Goal: Task Accomplishment & Management: Complete application form

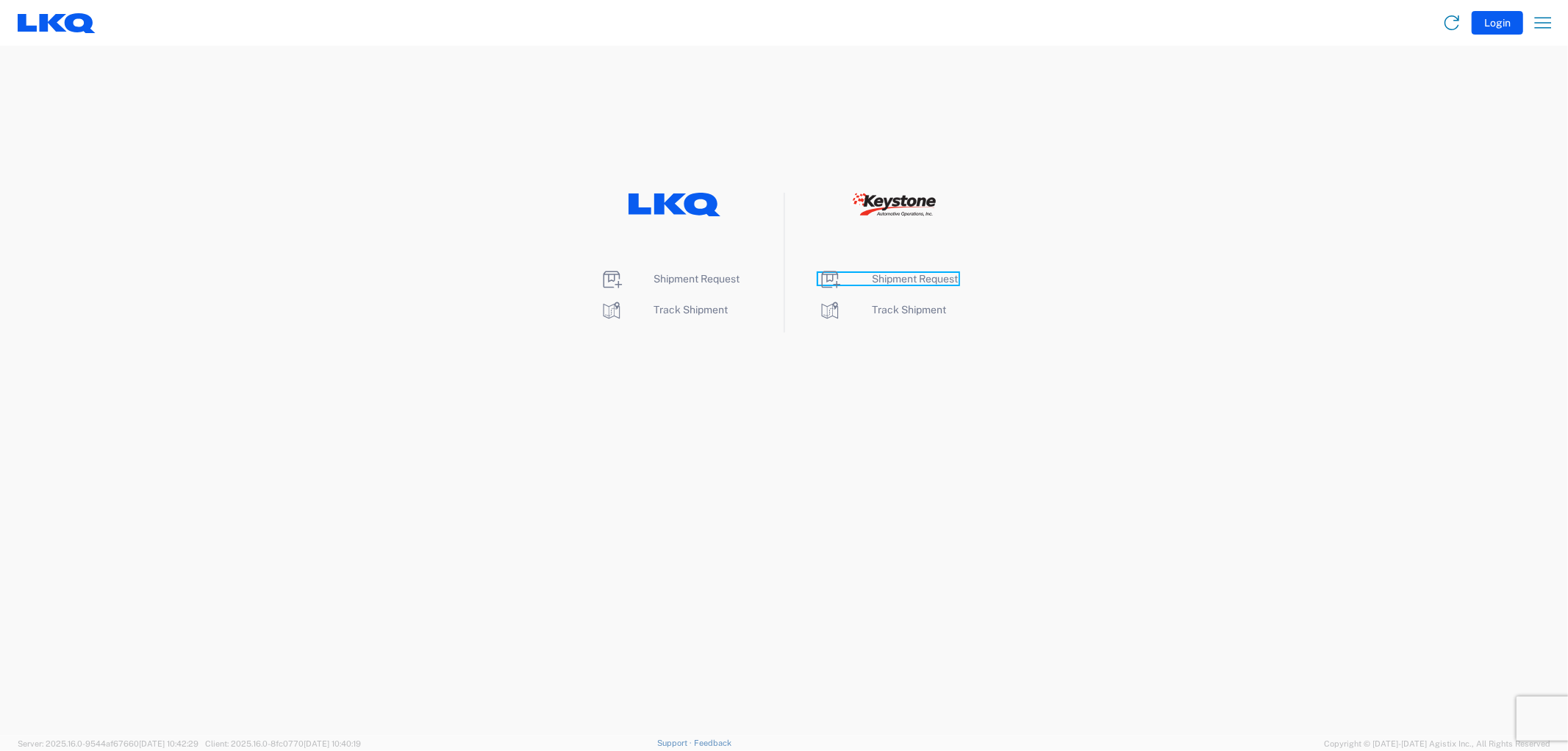
click at [924, 277] on span "Shipment Request" at bounding box center [915, 278] width 86 height 12
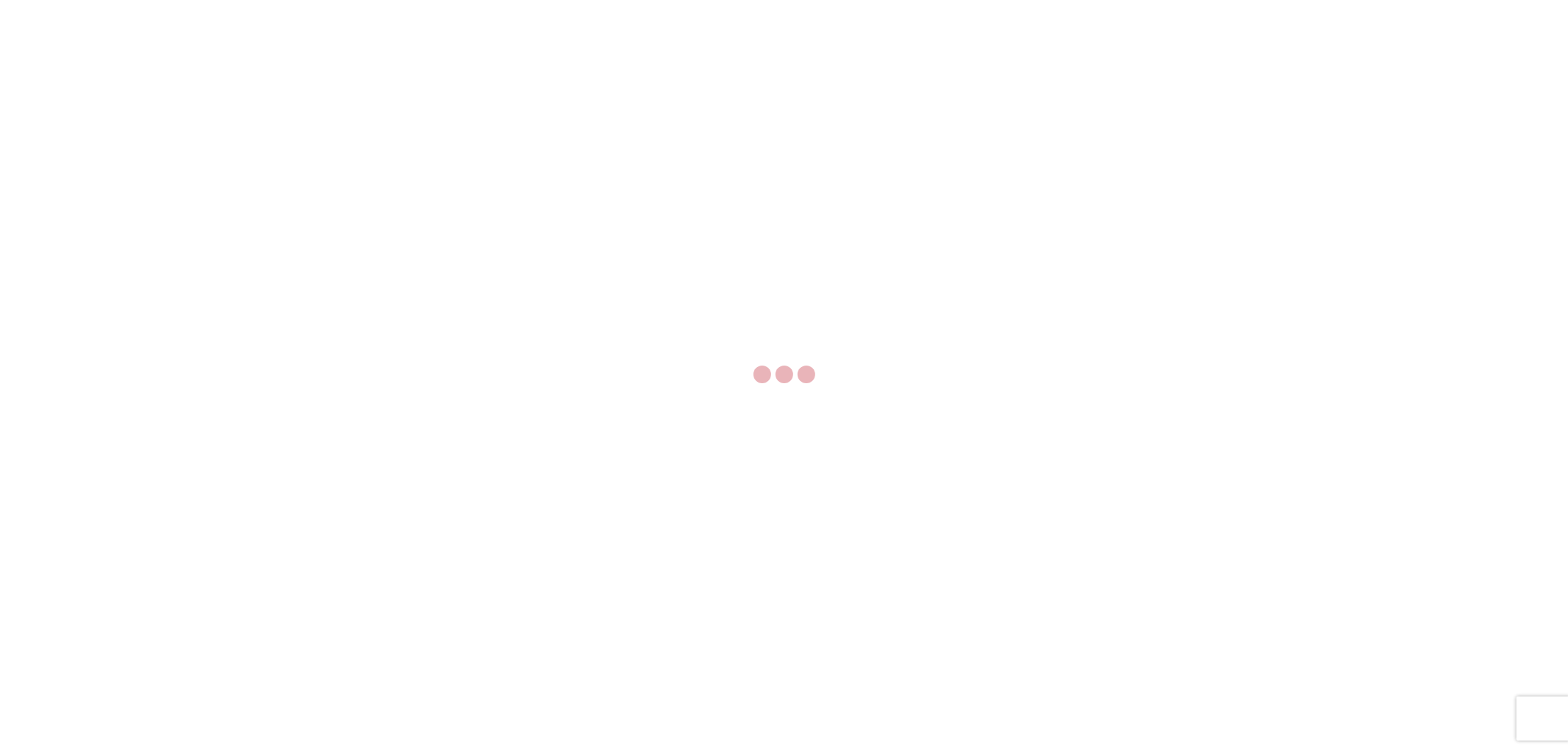
select select "FULL"
select select "LBS"
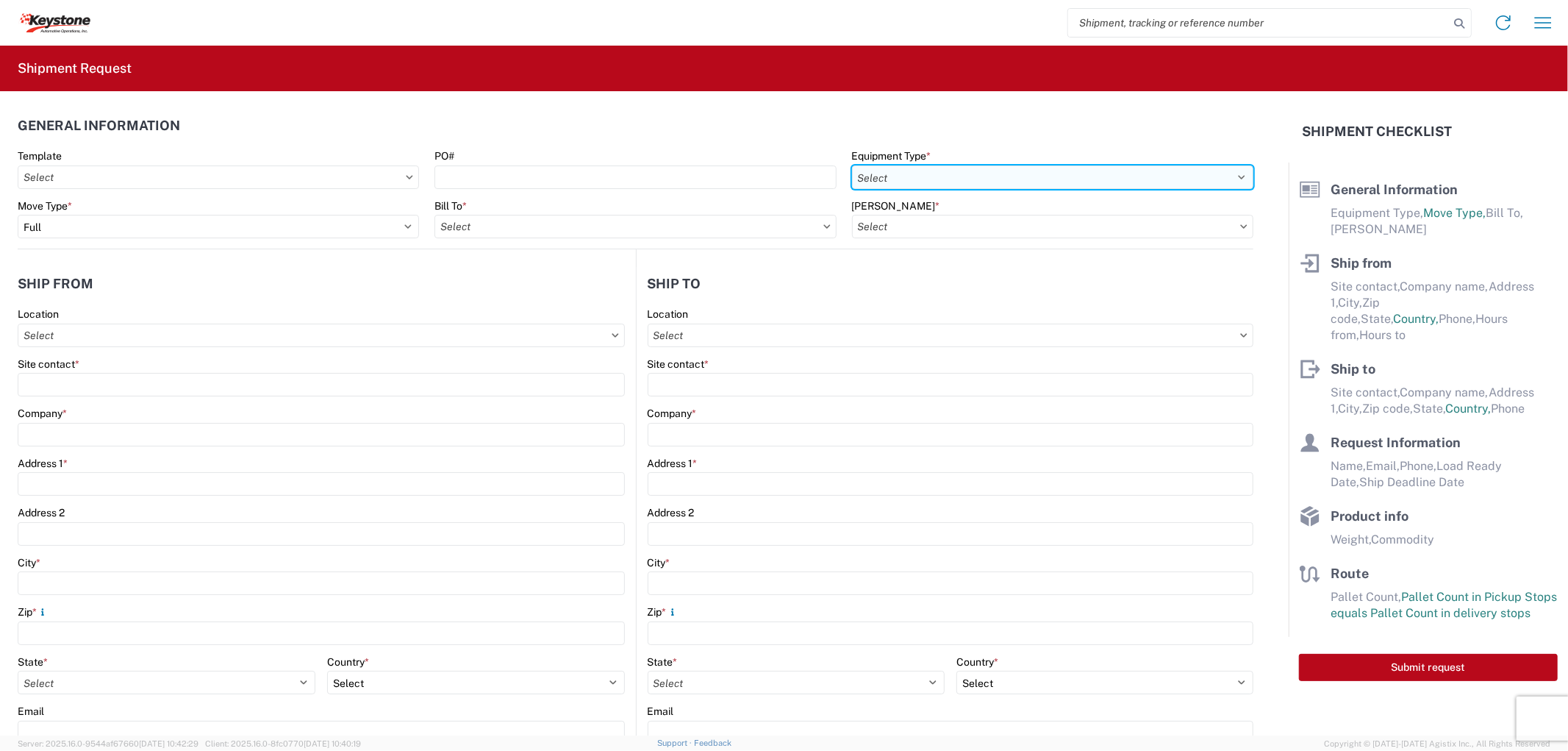
click at [1113, 174] on select "Select 53’ Dry Van Flatbed Dropdeck (van) Lowboy (flatbed) Rail" at bounding box center [1053, 176] width 401 height 23
select select "STDV"
click at [852, 165] on select "Select 53’ Dry Van Flatbed Dropdeck (van) Lowboy (flatbed) Rail" at bounding box center [1053, 176] width 401 height 23
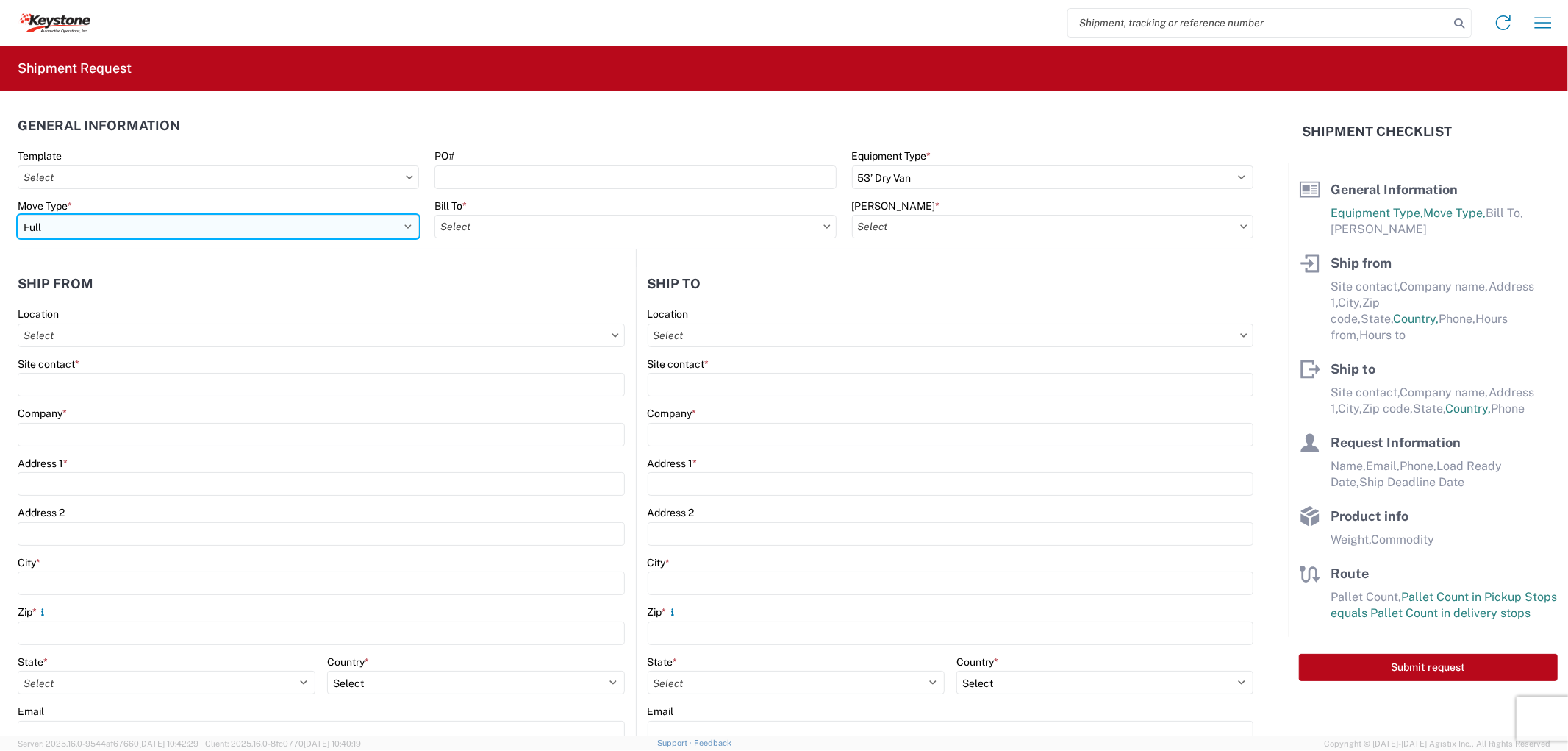
click at [184, 226] on select "Select Full Partial TL" at bounding box center [218, 226] width 401 height 23
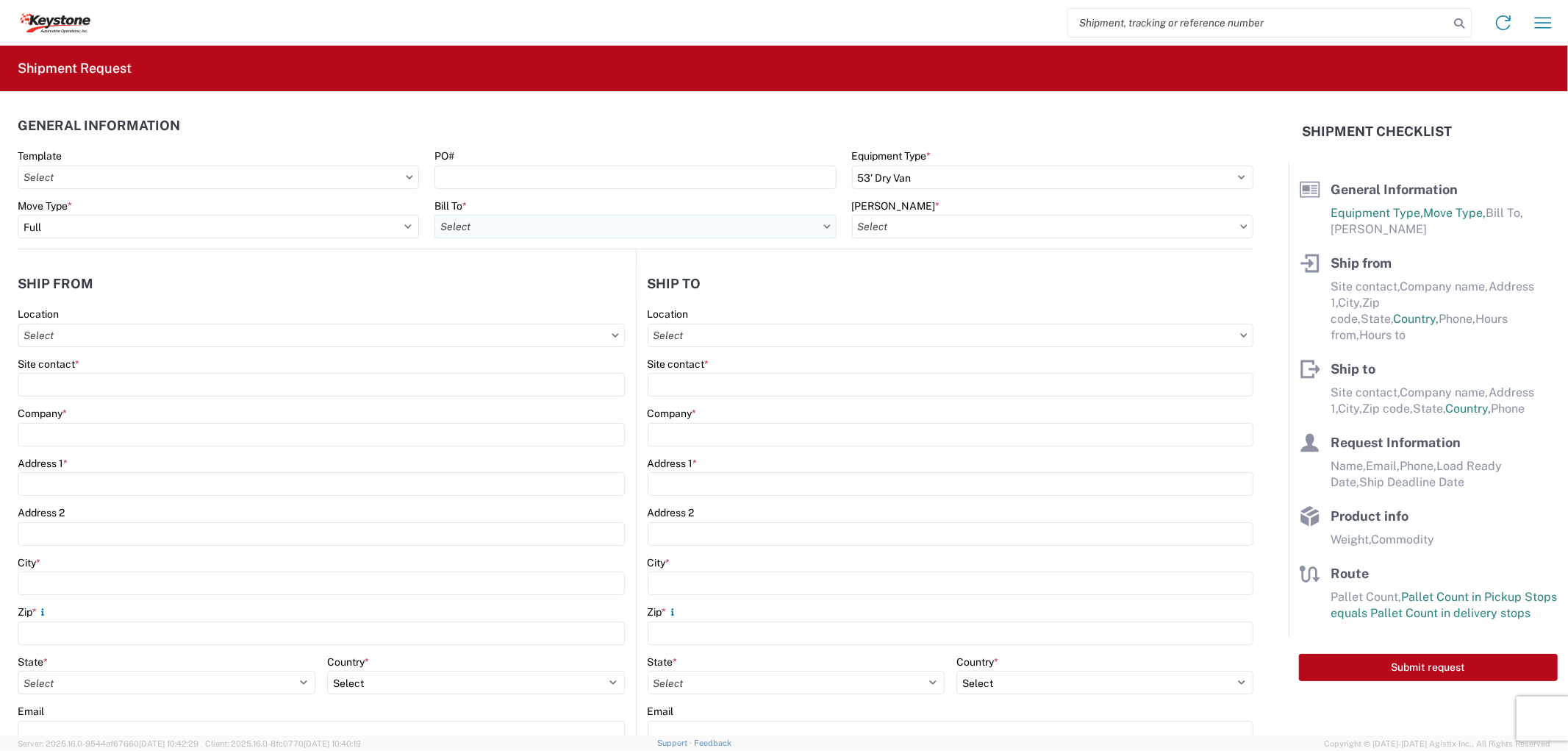
click at [578, 218] on input "Bill To *" at bounding box center [635, 226] width 401 height 23
type input "8614"
click at [570, 282] on div "8614 - KAO Warehouse - Eastvale, CA" at bounding box center [617, 291] width 366 height 23
type input "8614 - KAO Warehouse - Eastvale, CA"
click at [975, 229] on input "Bill Code *" at bounding box center [1053, 226] width 401 height 23
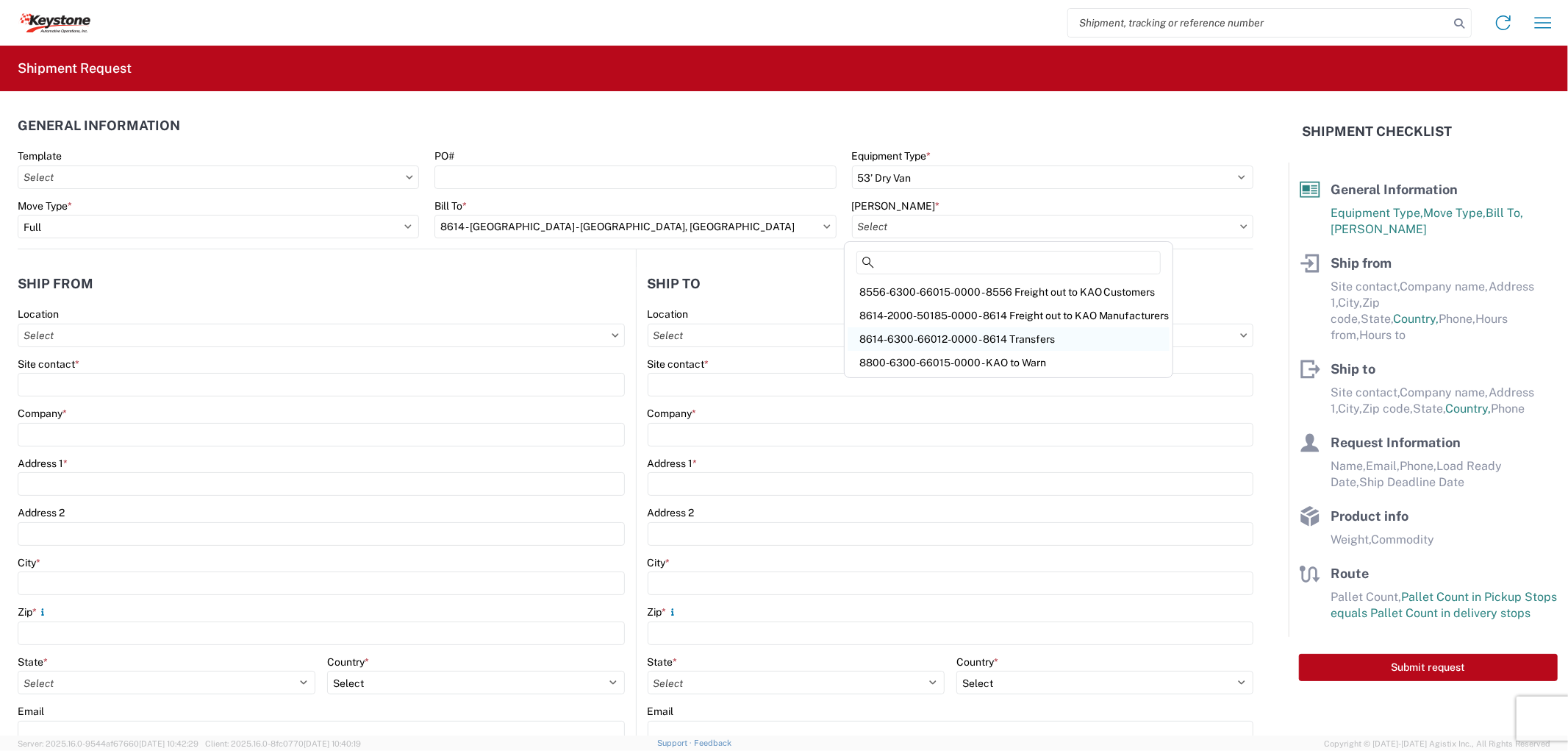
click at [969, 344] on div "8614-6300-66012-0000 - 8614 Transfers" at bounding box center [1008, 338] width 322 height 23
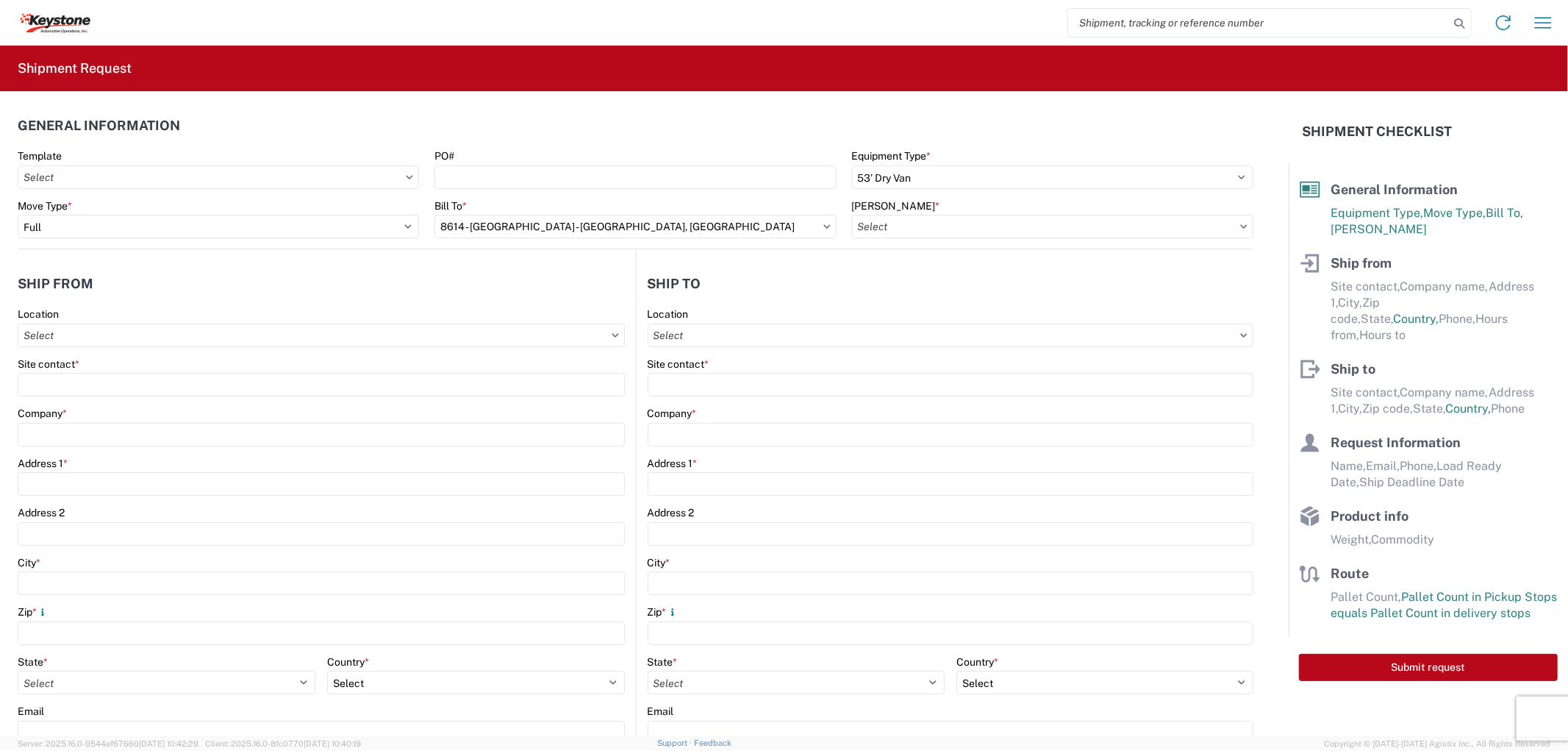
type input "8614-6300-66012-0000 - 8614 Transfers, 8614-6300-66012-0000 - 8614 Transfers"
click at [298, 339] on input "Location" at bounding box center [321, 334] width 607 height 23
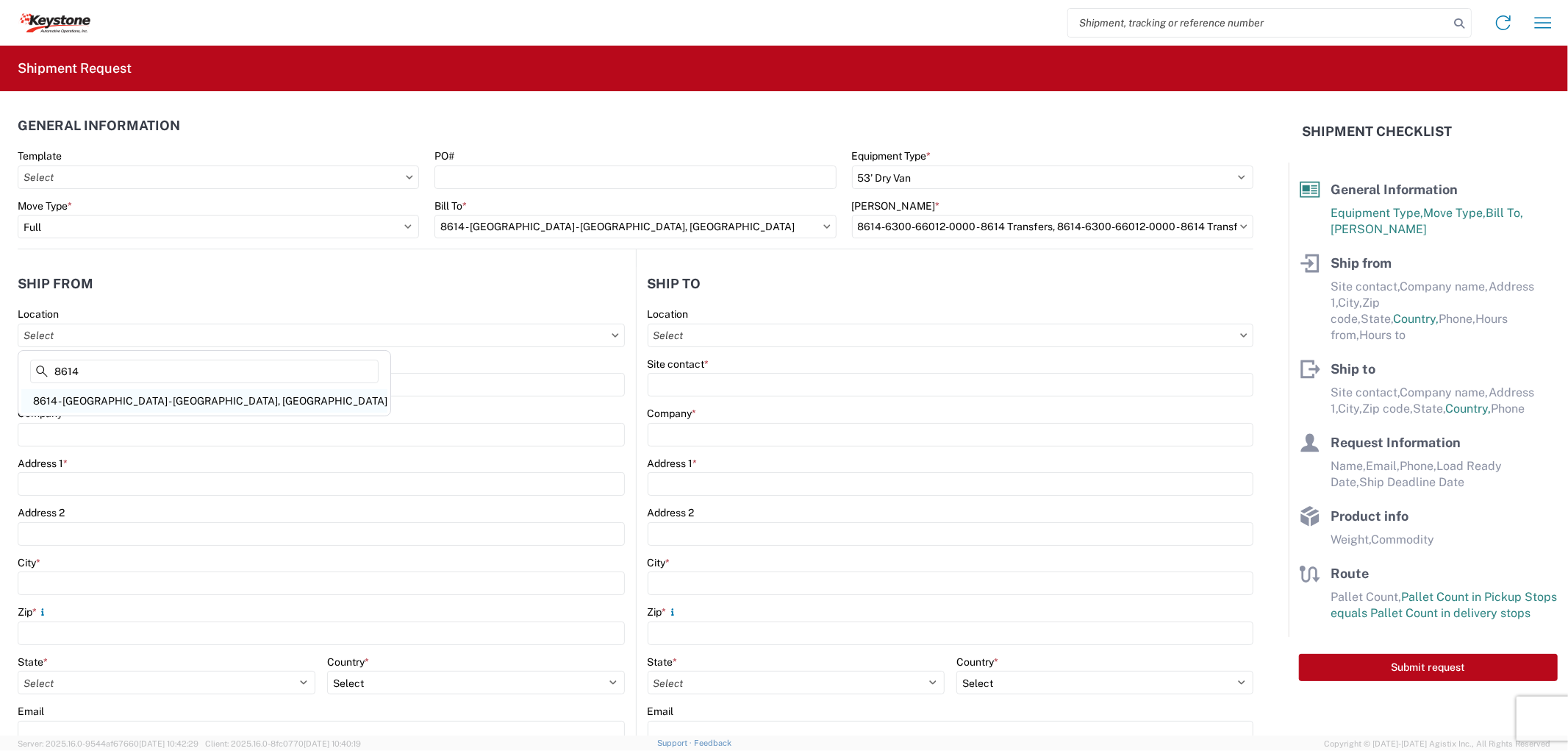
type input "8614"
click at [84, 401] on div "8614 - KAO Warehouse - Eastvale, CA" at bounding box center [204, 400] width 366 height 23
type input "8614 - KAO Warehouse - Eastvale, CA"
type input "KAO"
type input "15640 Cantu-Galleano Ranch Rd"
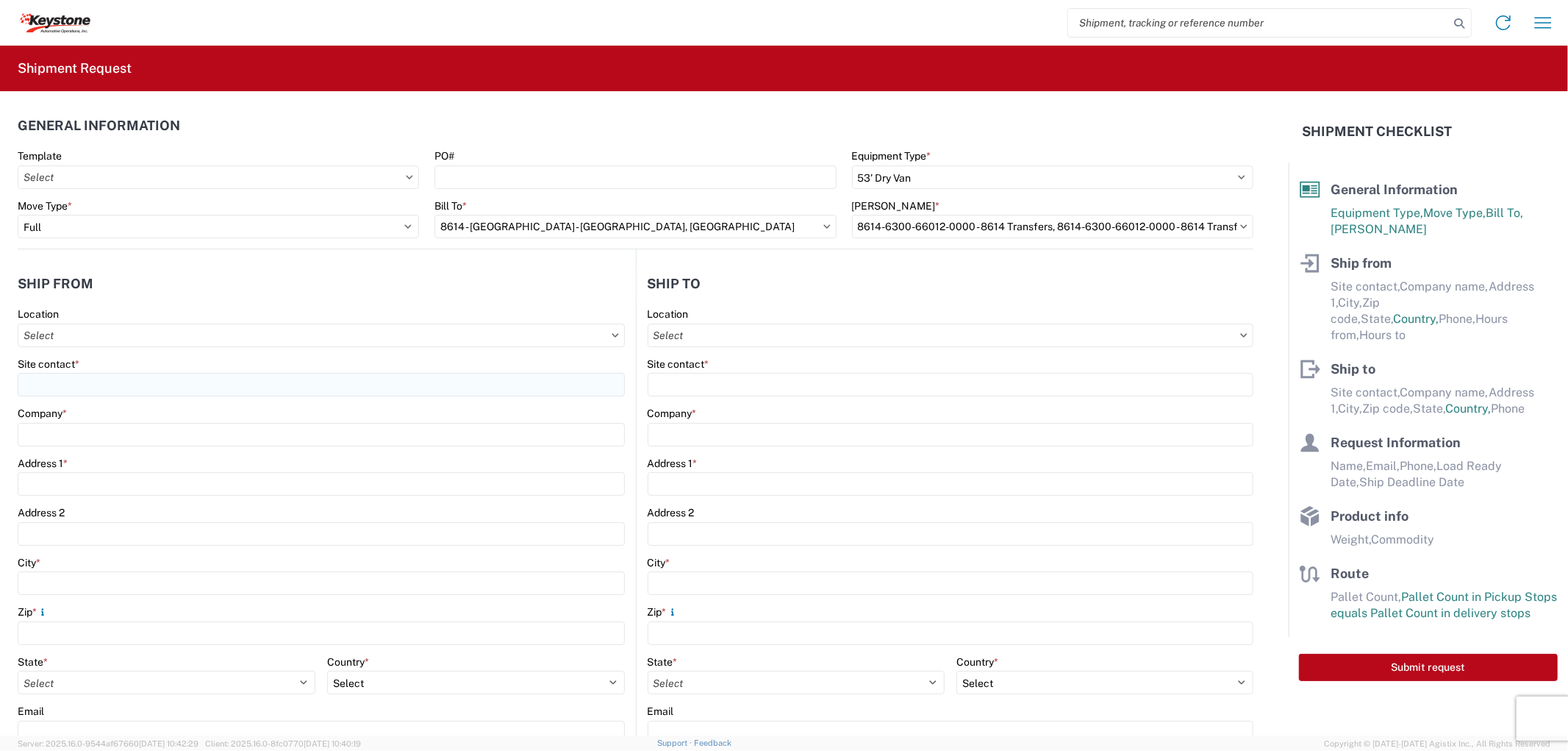
type input "Eastvale"
type input "91752"
select select "CA"
select select "US"
type input "07:00"
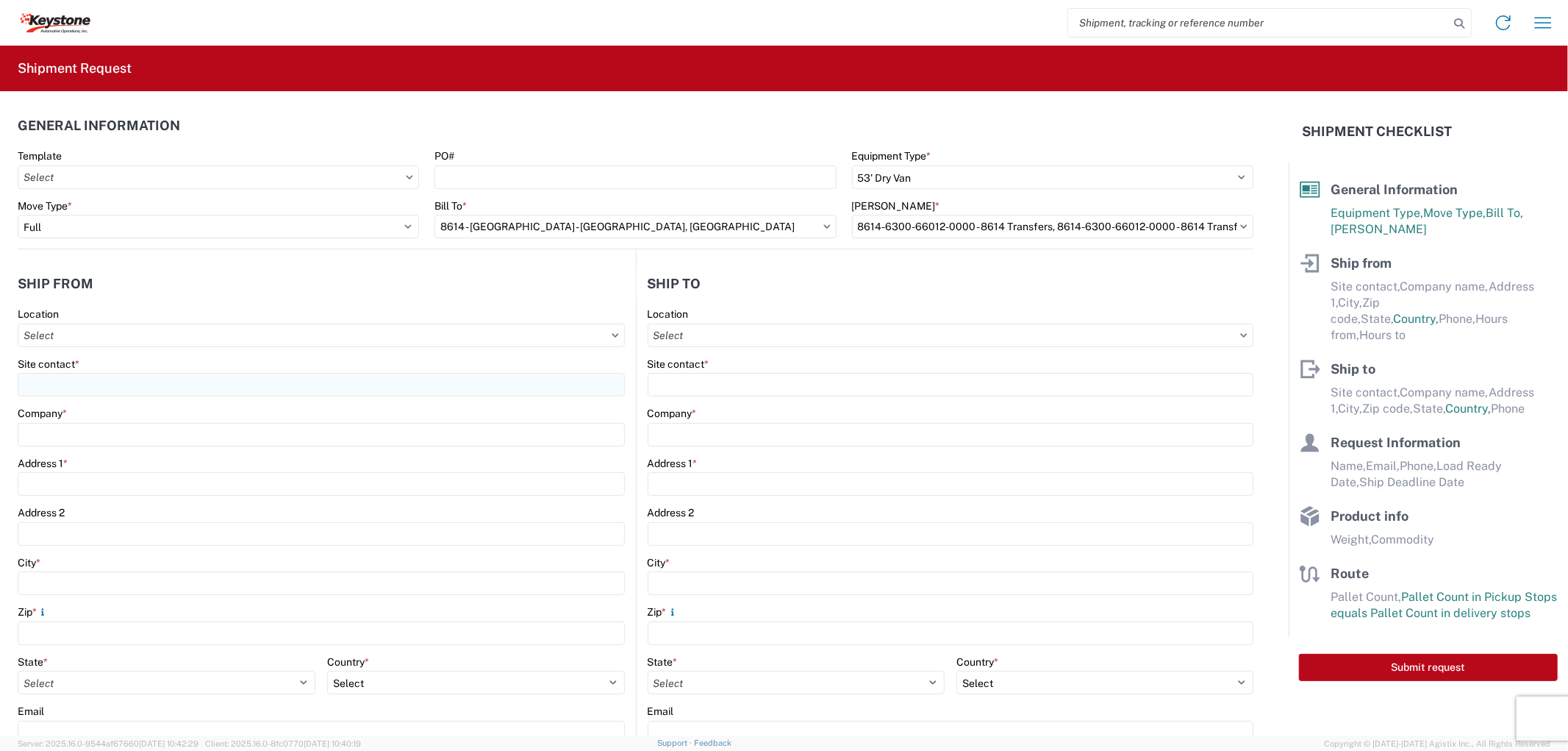
type input "17:00"
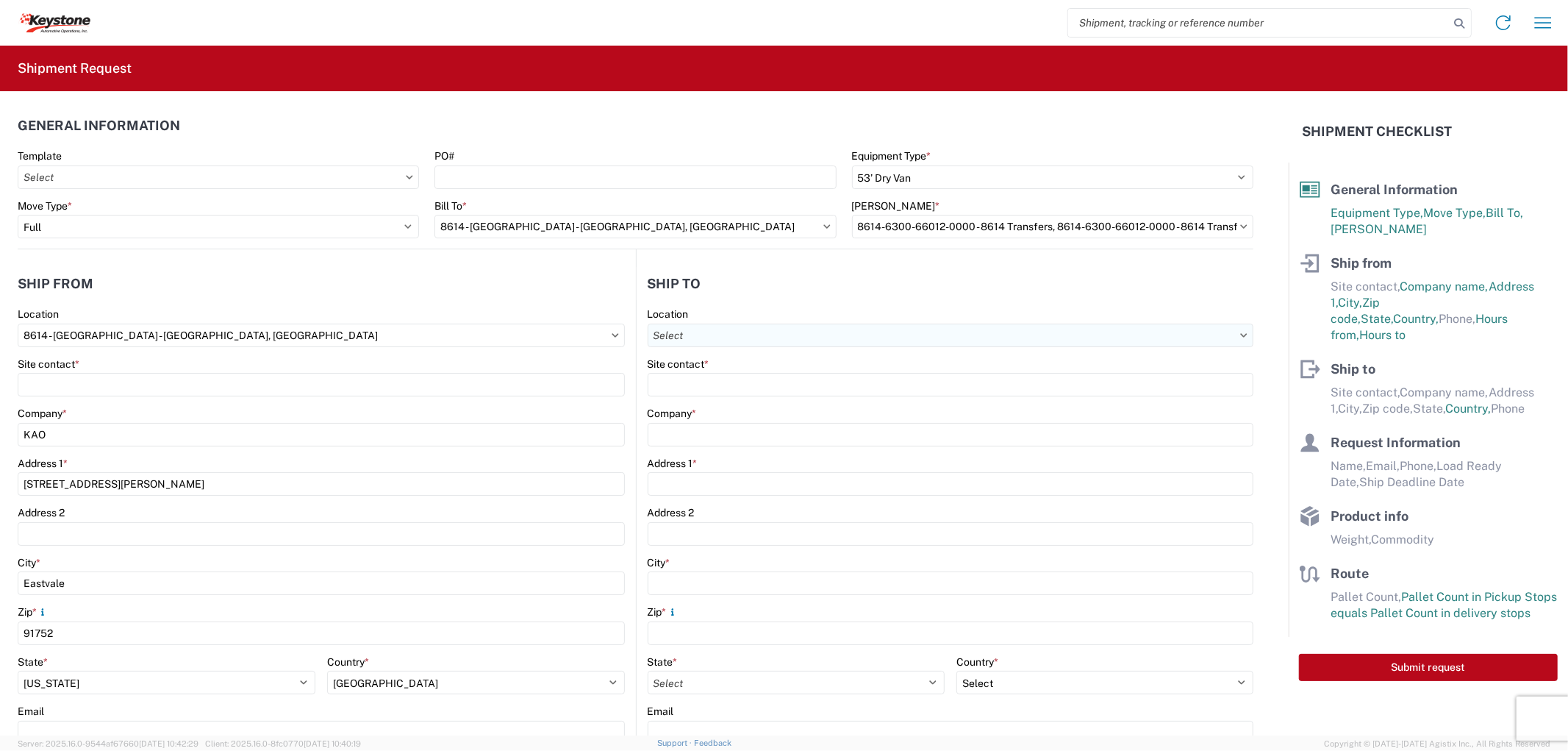
click at [714, 325] on input "Location" at bounding box center [951, 334] width 606 height 23
type input "8605"
click at [720, 405] on div "8605 - Cheney, WA - KAO Warehouse" at bounding box center [835, 400] width 381 height 23
type input "8605 - Cheney, WA - KAO Warehouse"
type input "KAO"
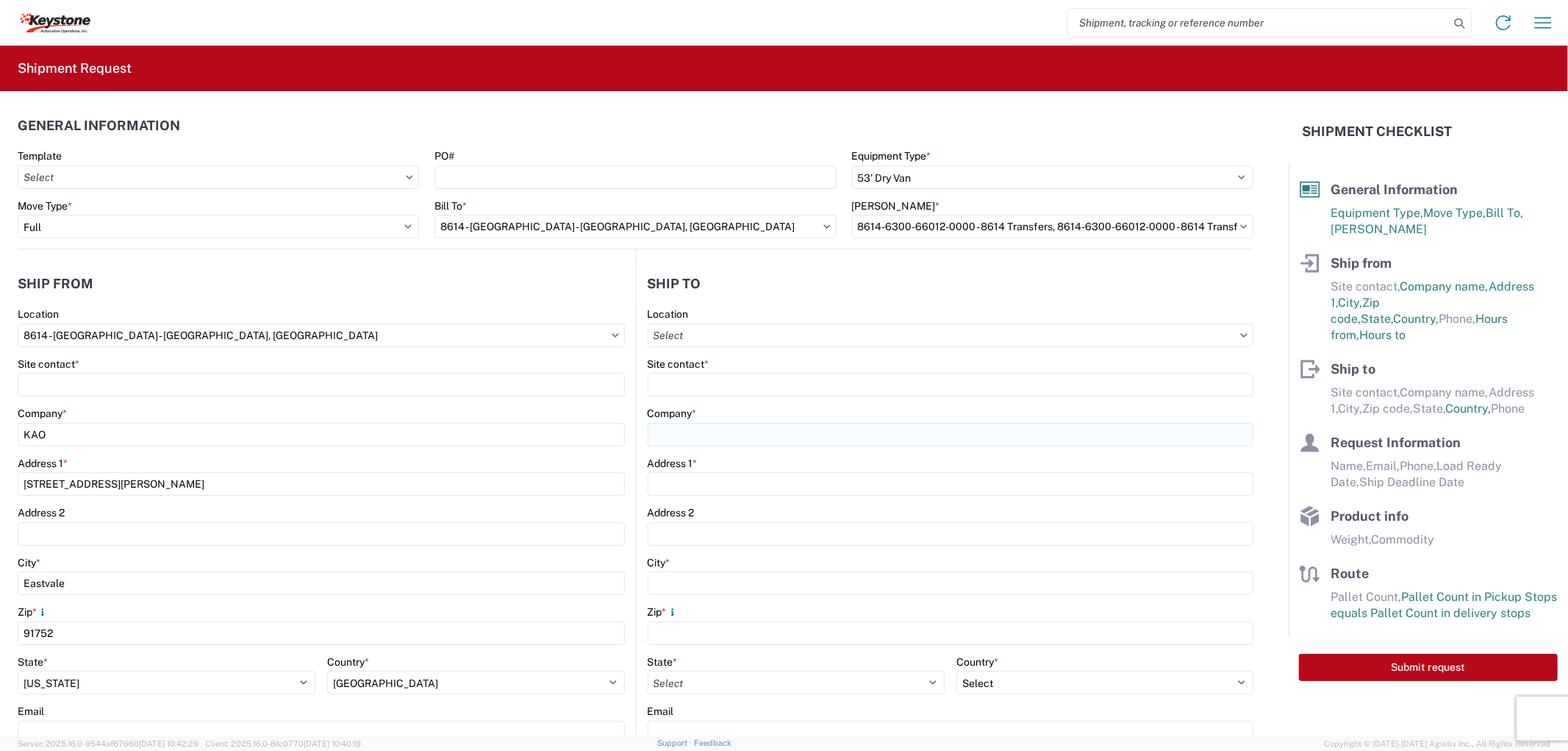
type input "9212 W Hallett Rd"
type input "Spokane"
type input "99224"
select select "US"
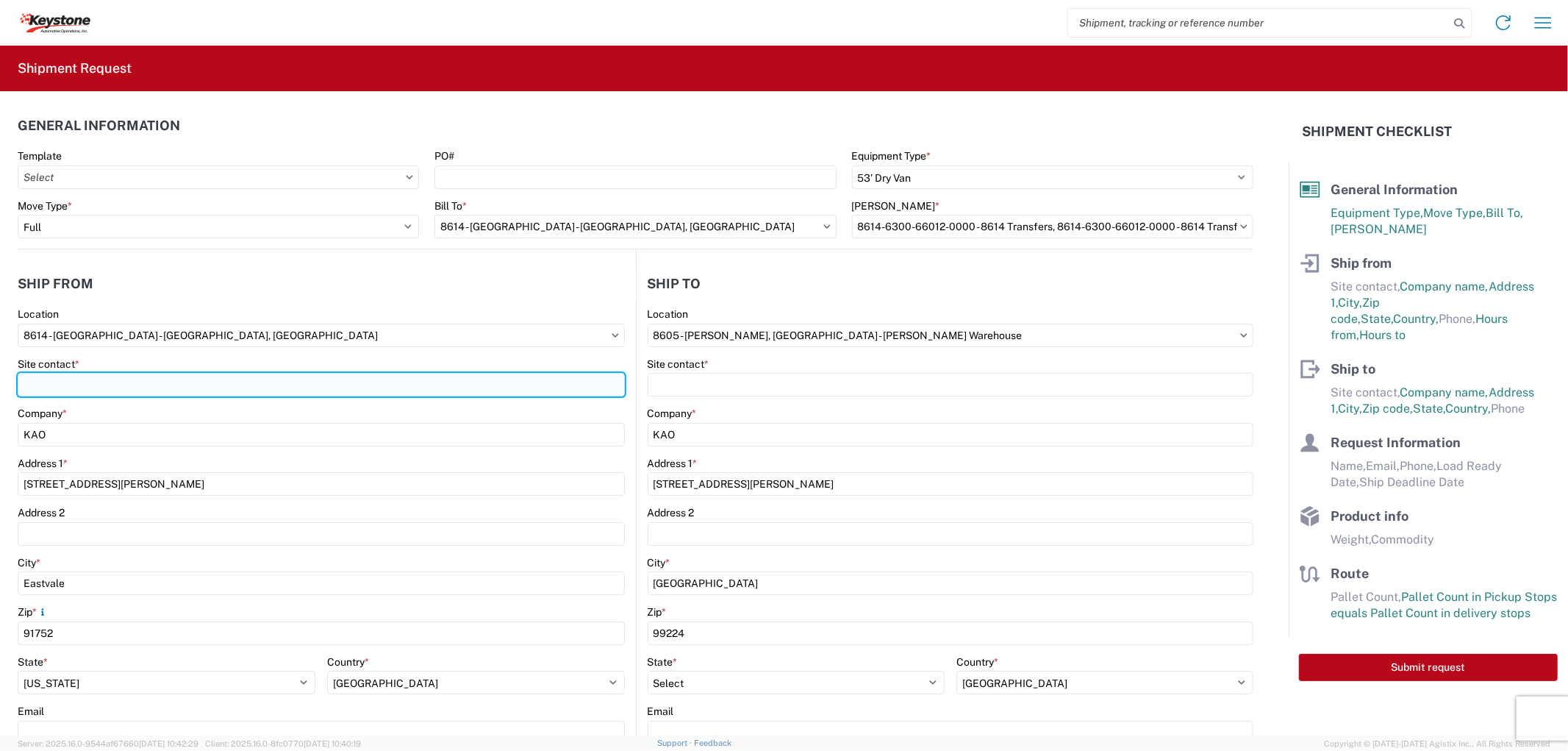
click at [92, 379] on input "Site contact *" at bounding box center [321, 383] width 607 height 23
type input "Stephen Solway"
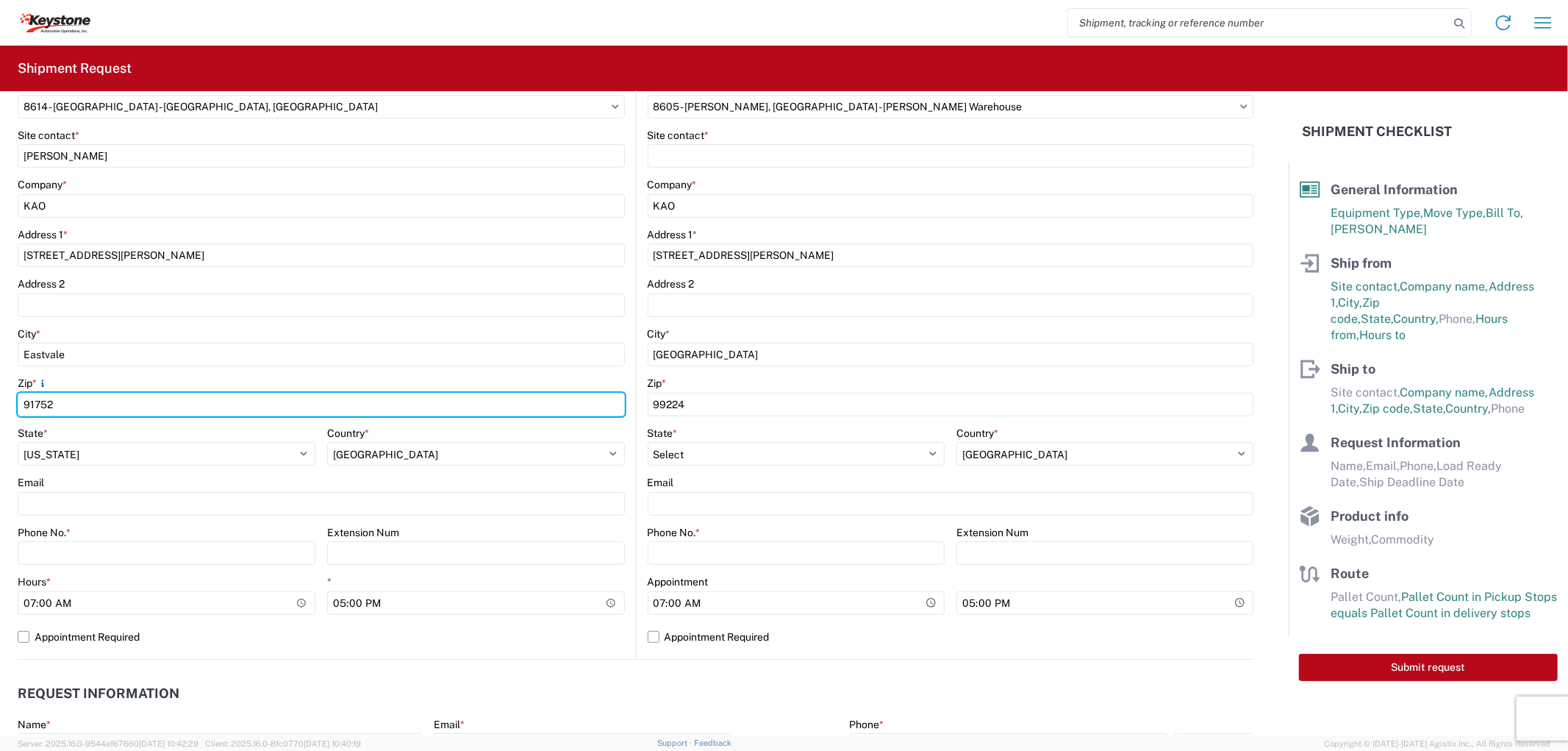
scroll to position [245, 0]
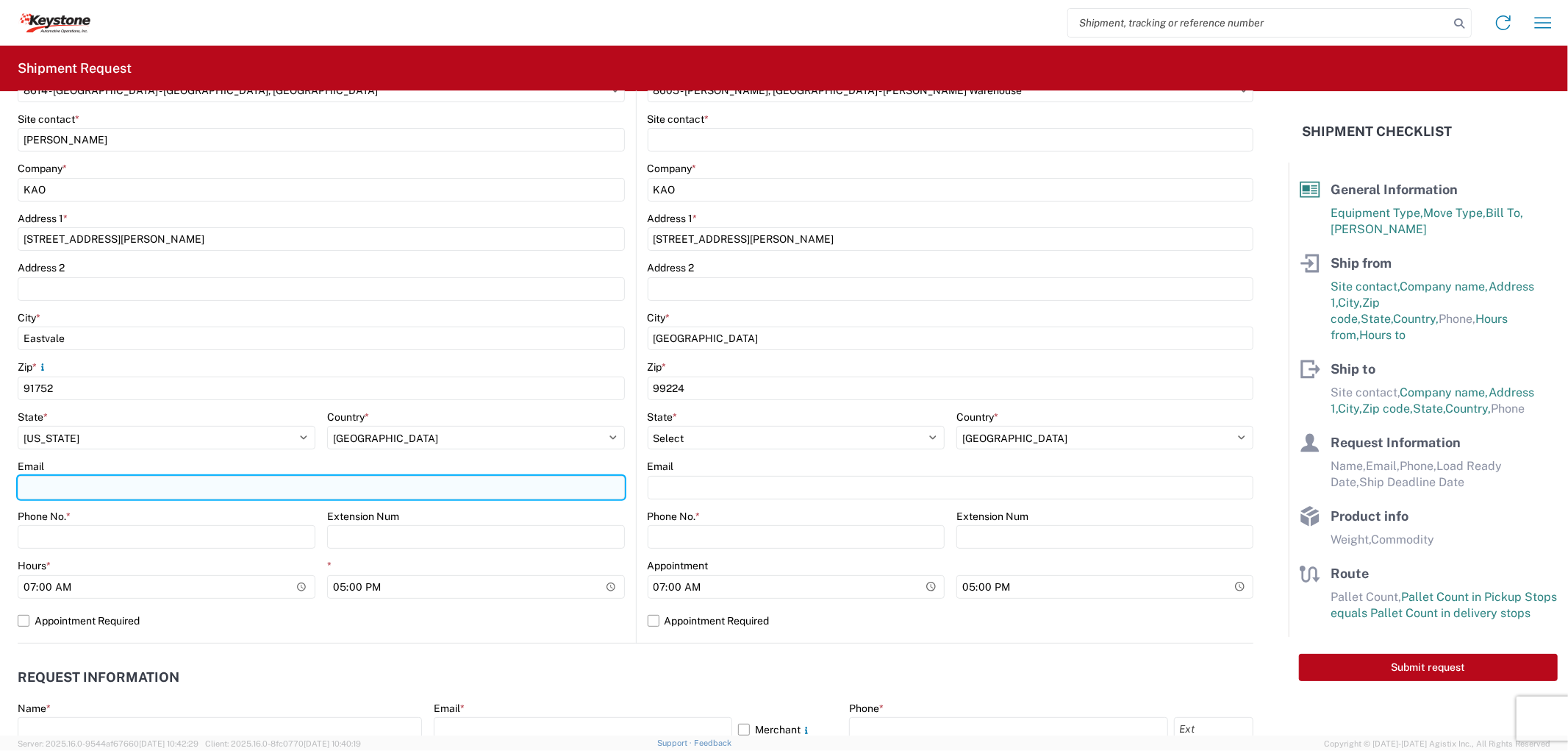
click at [103, 488] on input "Email" at bounding box center [321, 486] width 607 height 23
type input "sesolway@lkqcorp.com, axlozano@lkqcorp.com, jasimon@lkqcorp.com, axmillanhernan…"
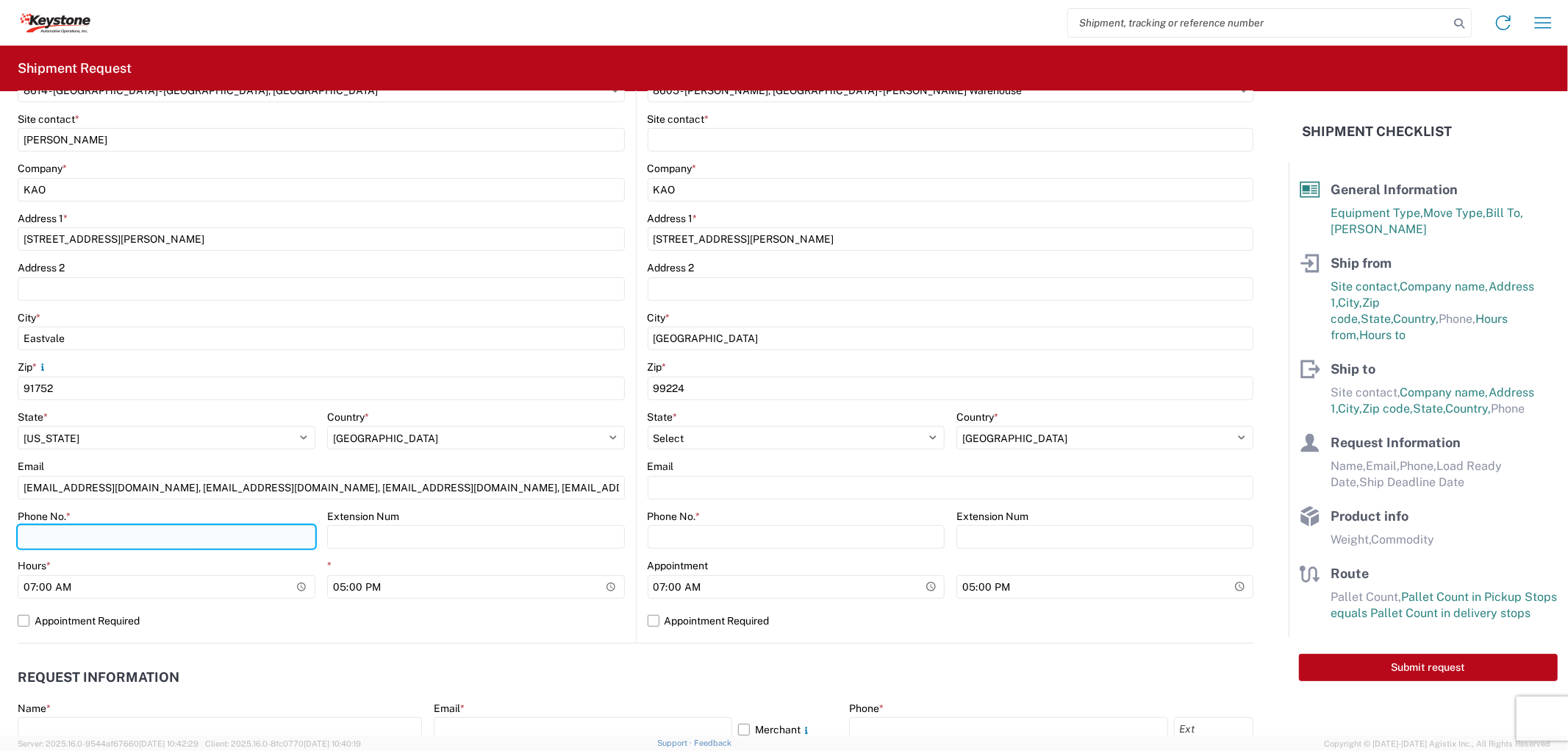
click at [136, 537] on input "Phone No. *" at bounding box center [166, 536] width 298 height 23
type input "9512775237"
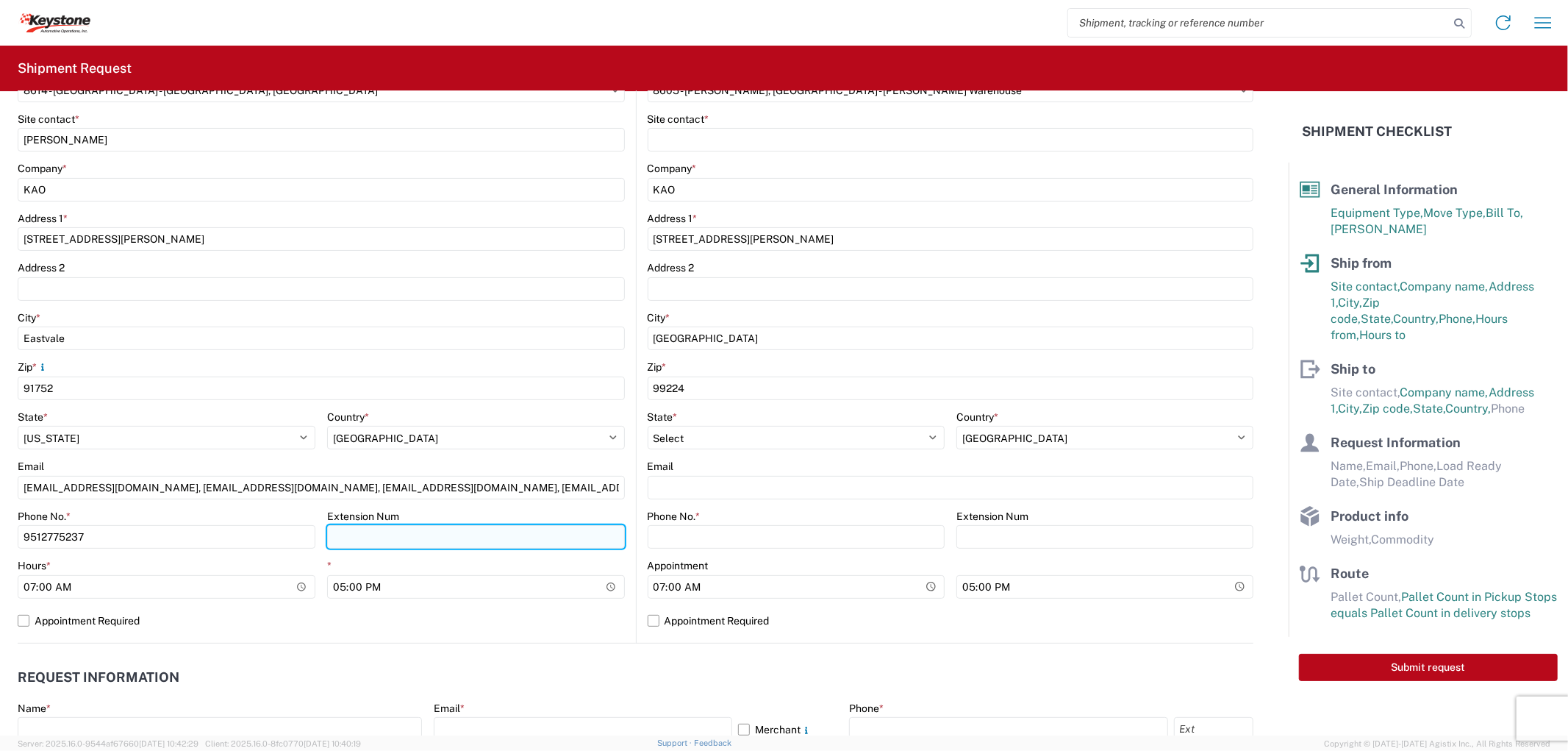
click at [387, 537] on input "Extension Num" at bounding box center [475, 536] width 298 height 23
type input "3998"
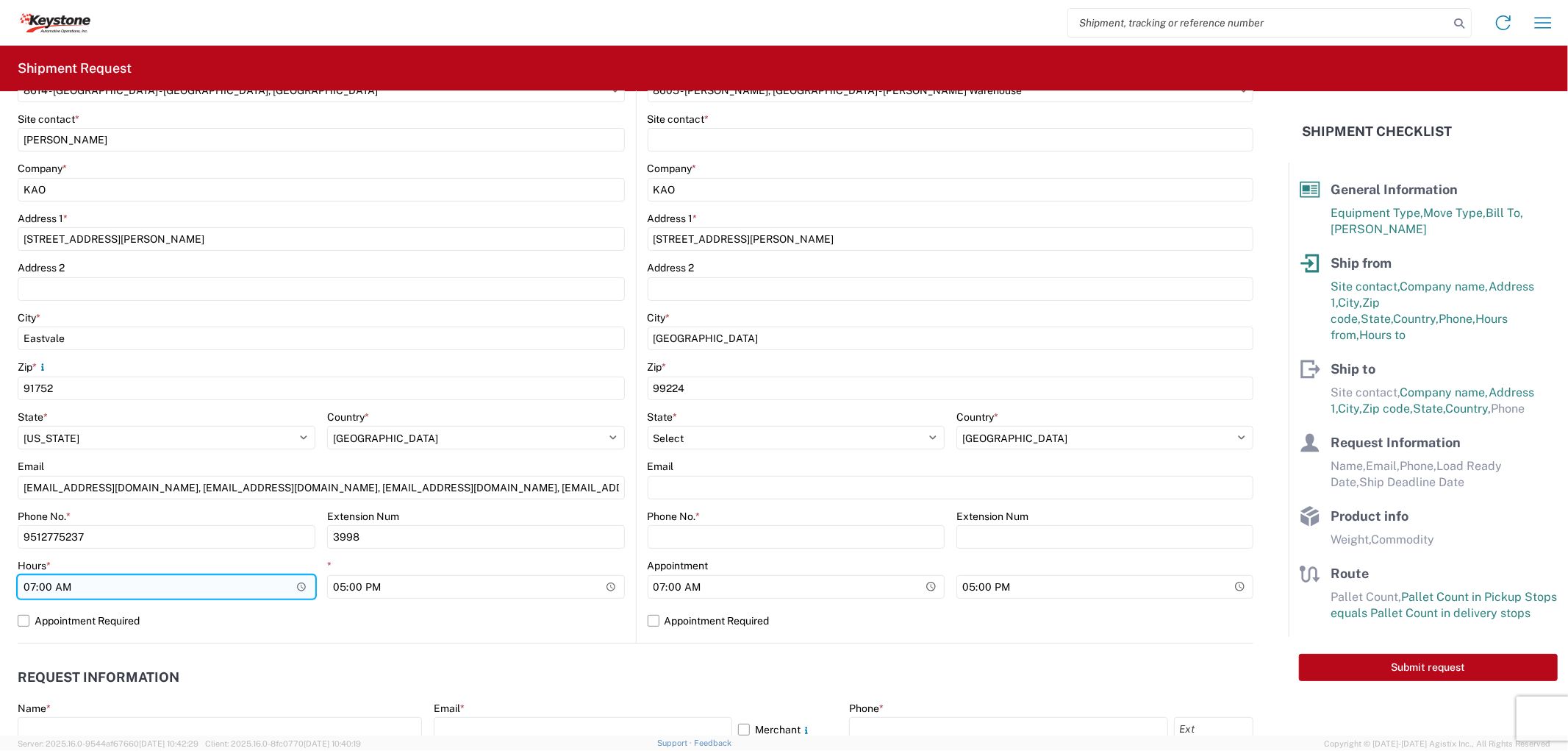
click at [28, 589] on input "07:00" at bounding box center [166, 586] width 298 height 23
type input "10:00"
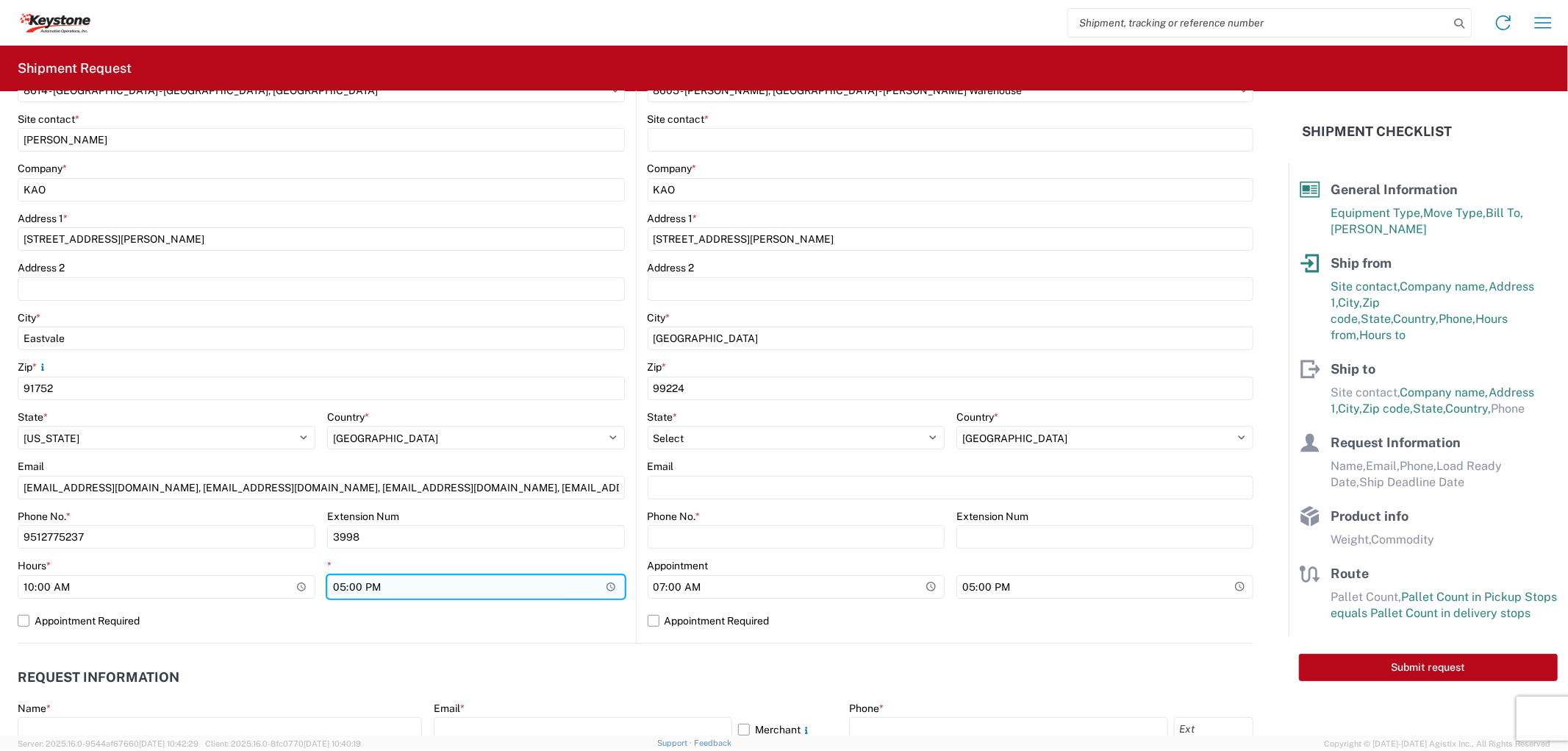
click at [337, 583] on input "17:00" at bounding box center [475, 586] width 298 height 23
type input "20:00"
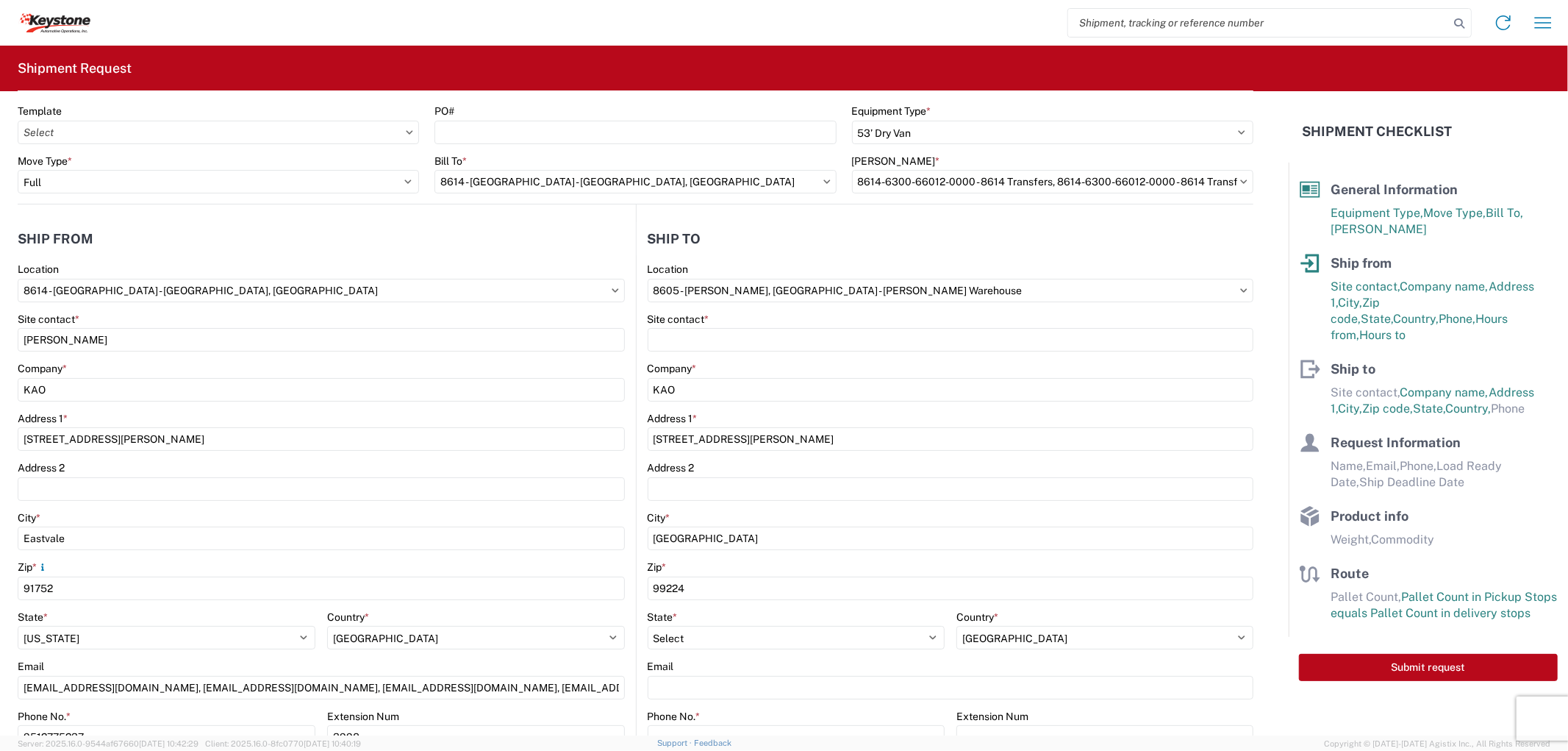
scroll to position [0, 0]
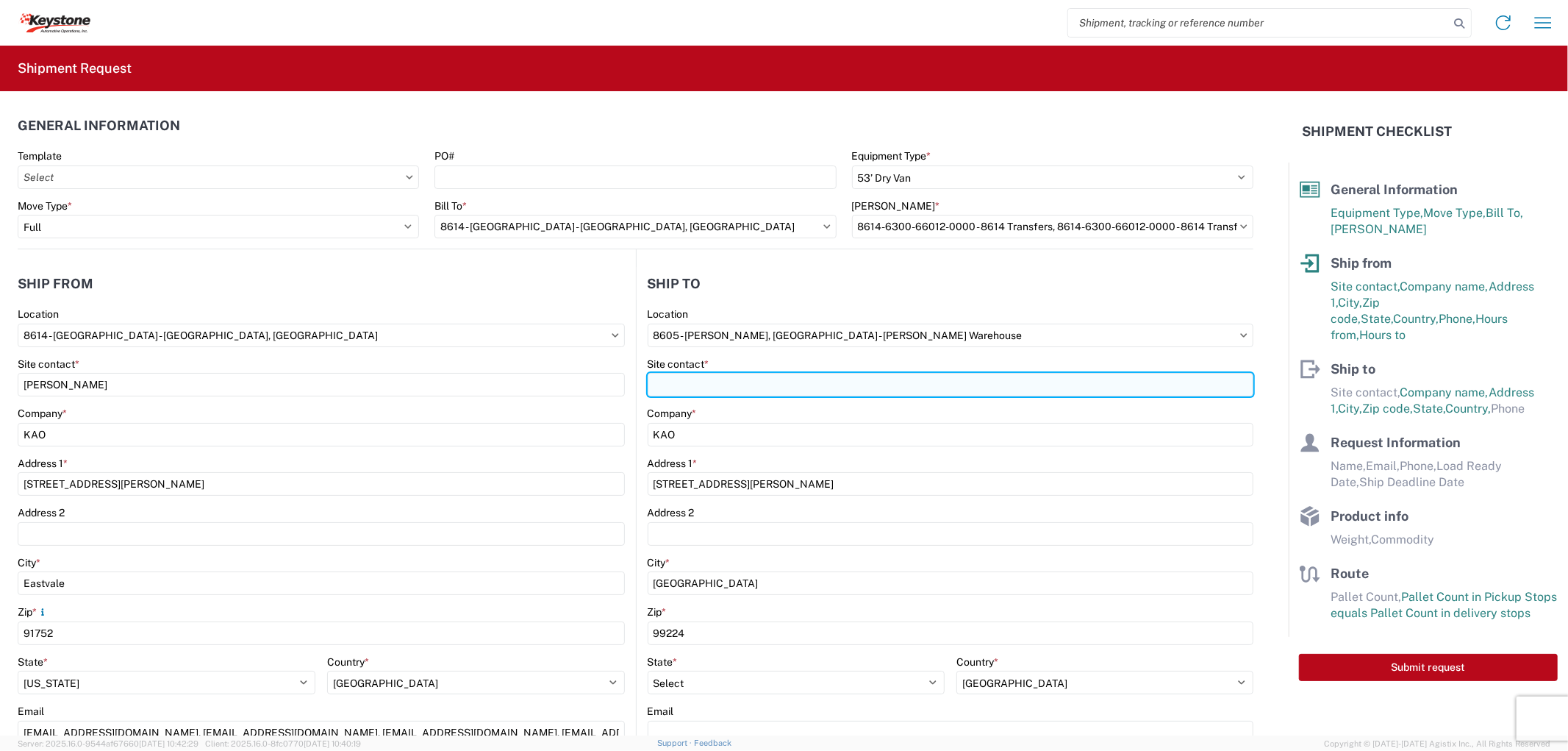
click at [721, 383] on input "Site contact *" at bounding box center [951, 383] width 606 height 23
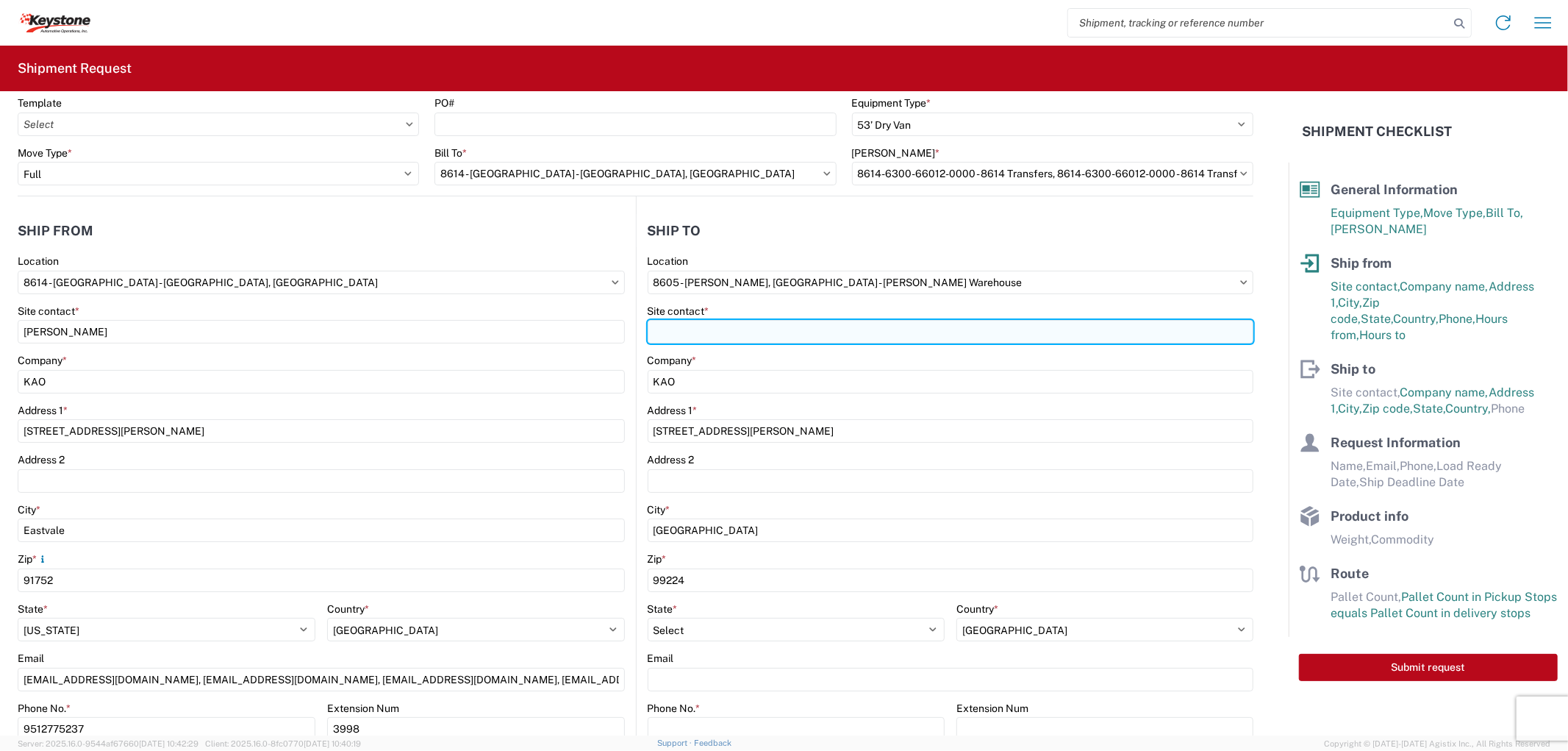
scroll to position [82, 0]
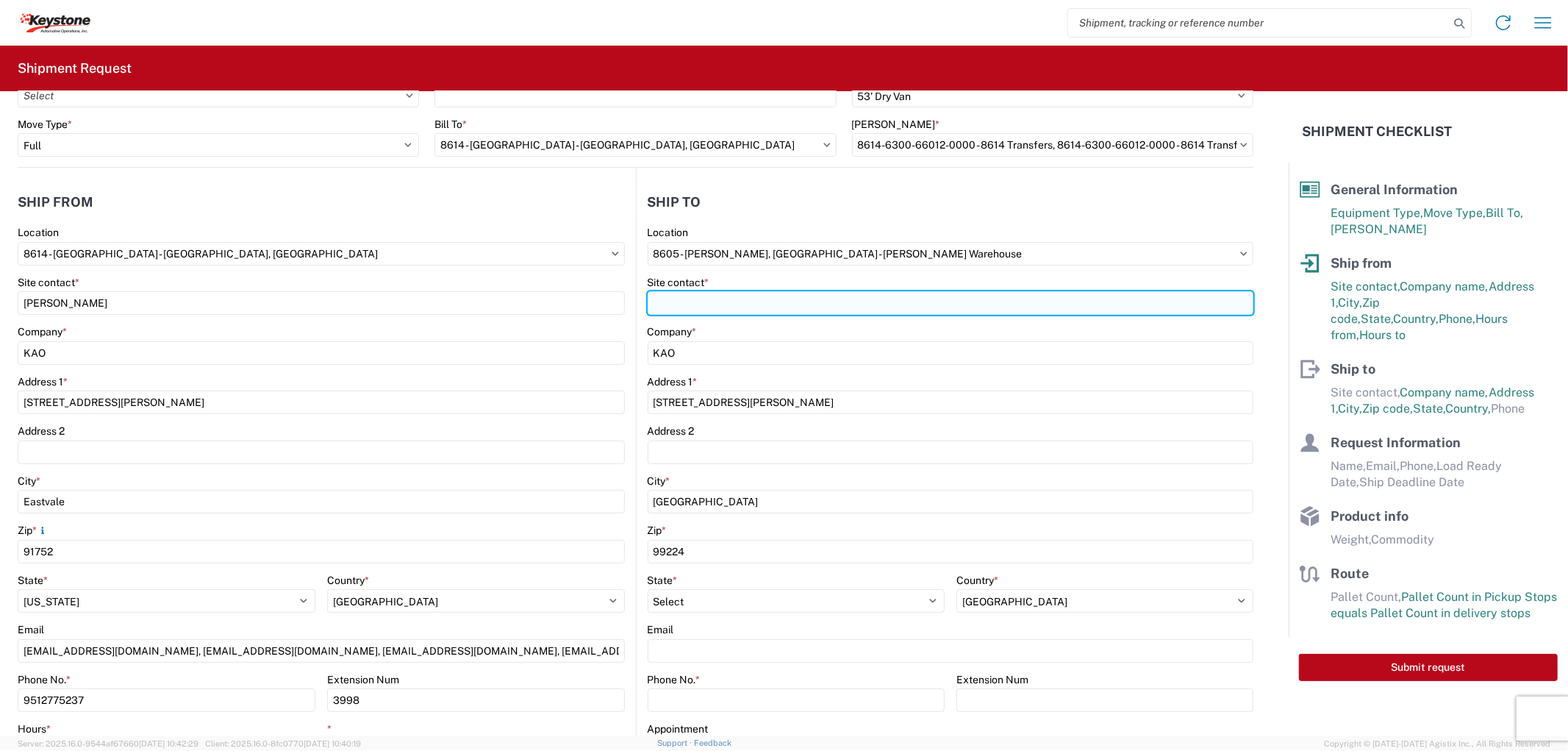
click at [715, 303] on input "Site contact *" at bounding box center [951, 303] width 606 height 23
type input "Agustin Silverio"
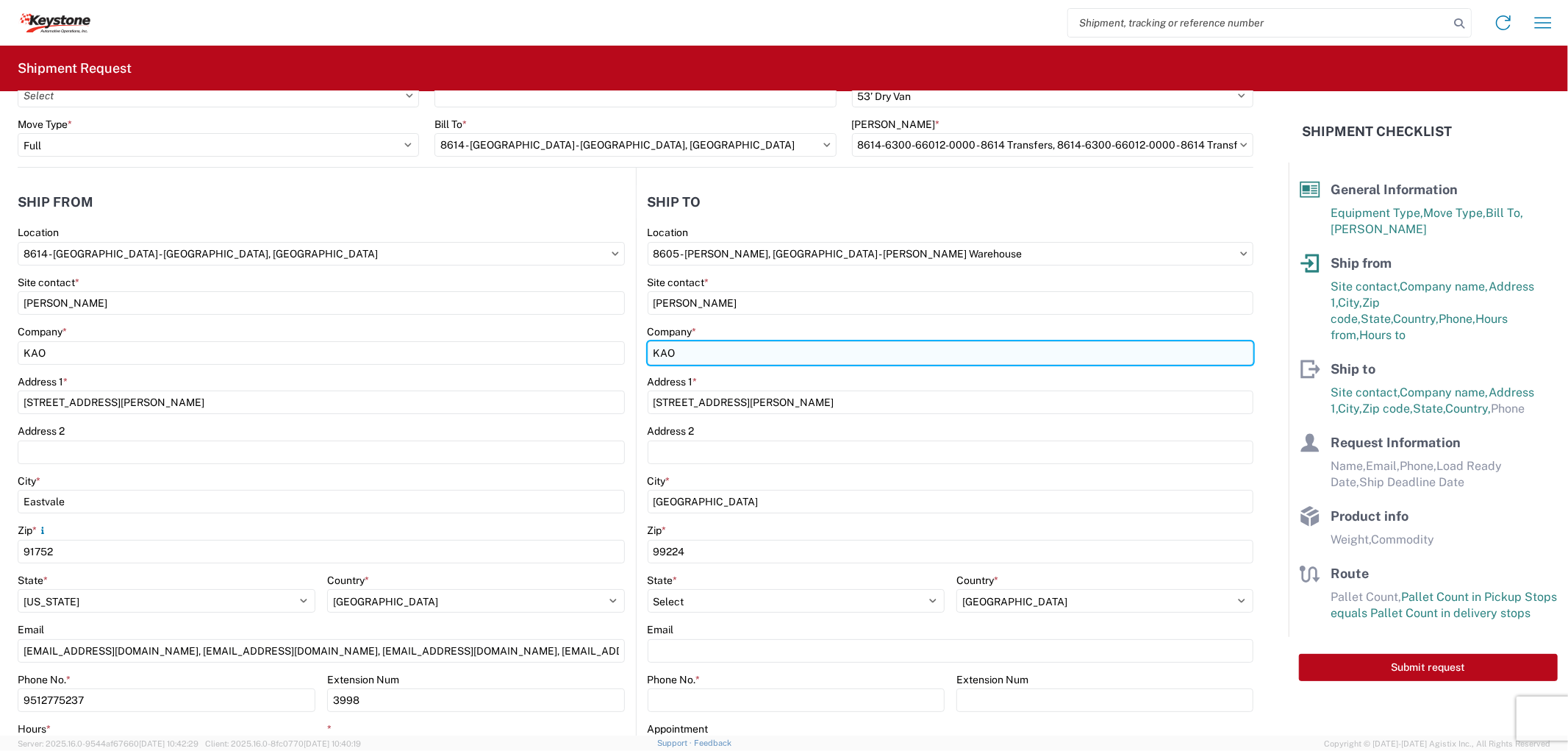
click at [722, 349] on input "KAO" at bounding box center [951, 352] width 606 height 23
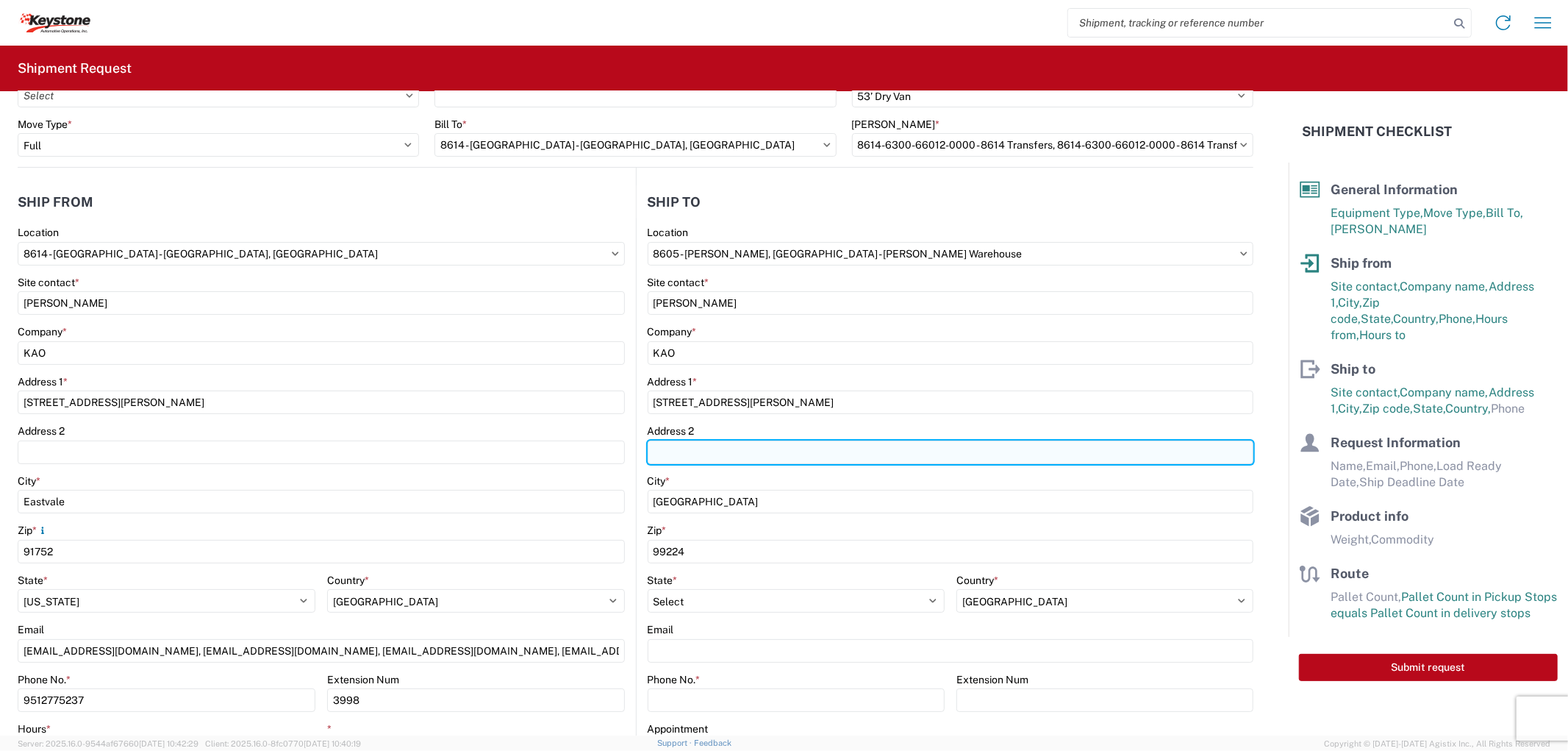
click at [684, 460] on input "Address 2" at bounding box center [951, 451] width 606 height 23
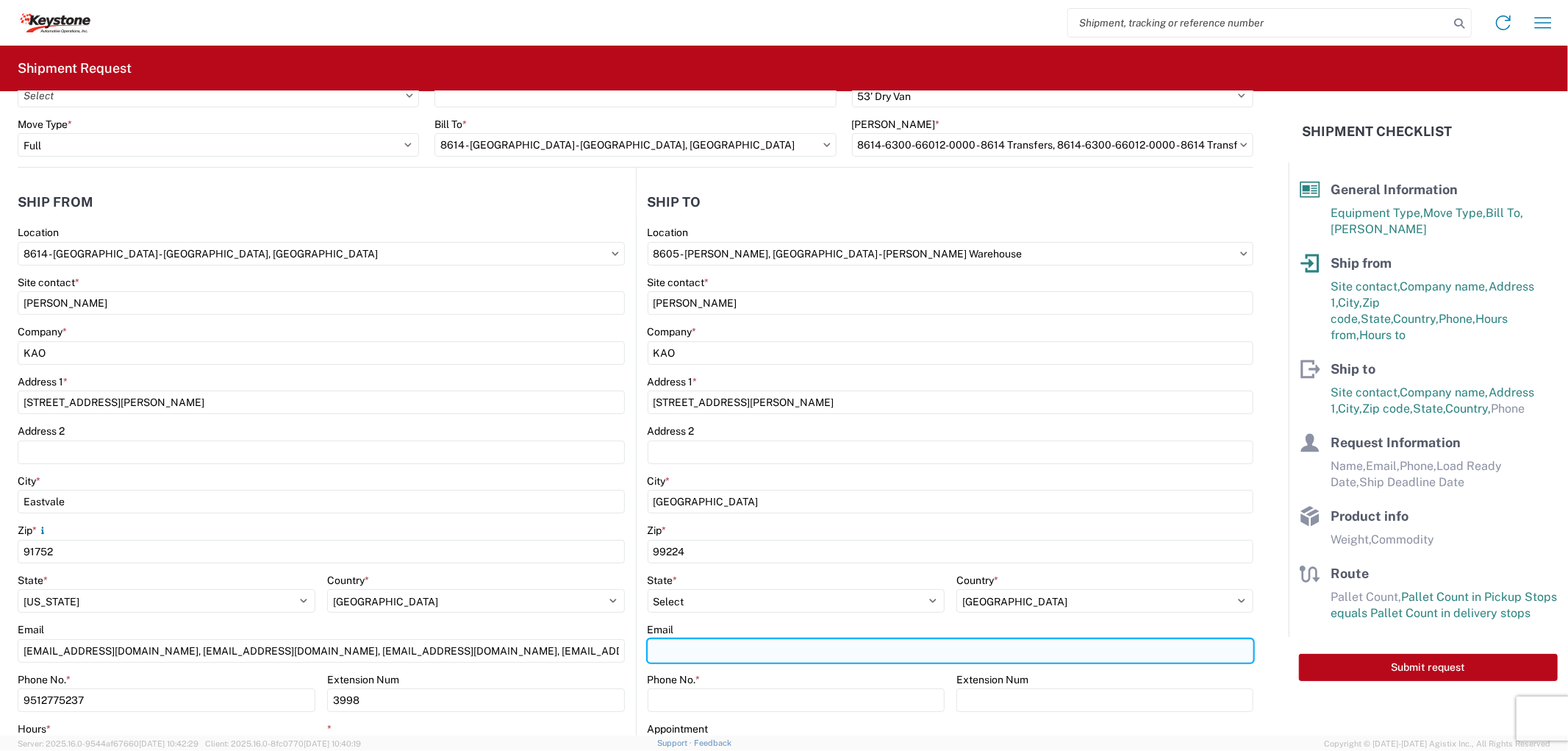
click at [694, 647] on input "Email" at bounding box center [951, 650] width 606 height 23
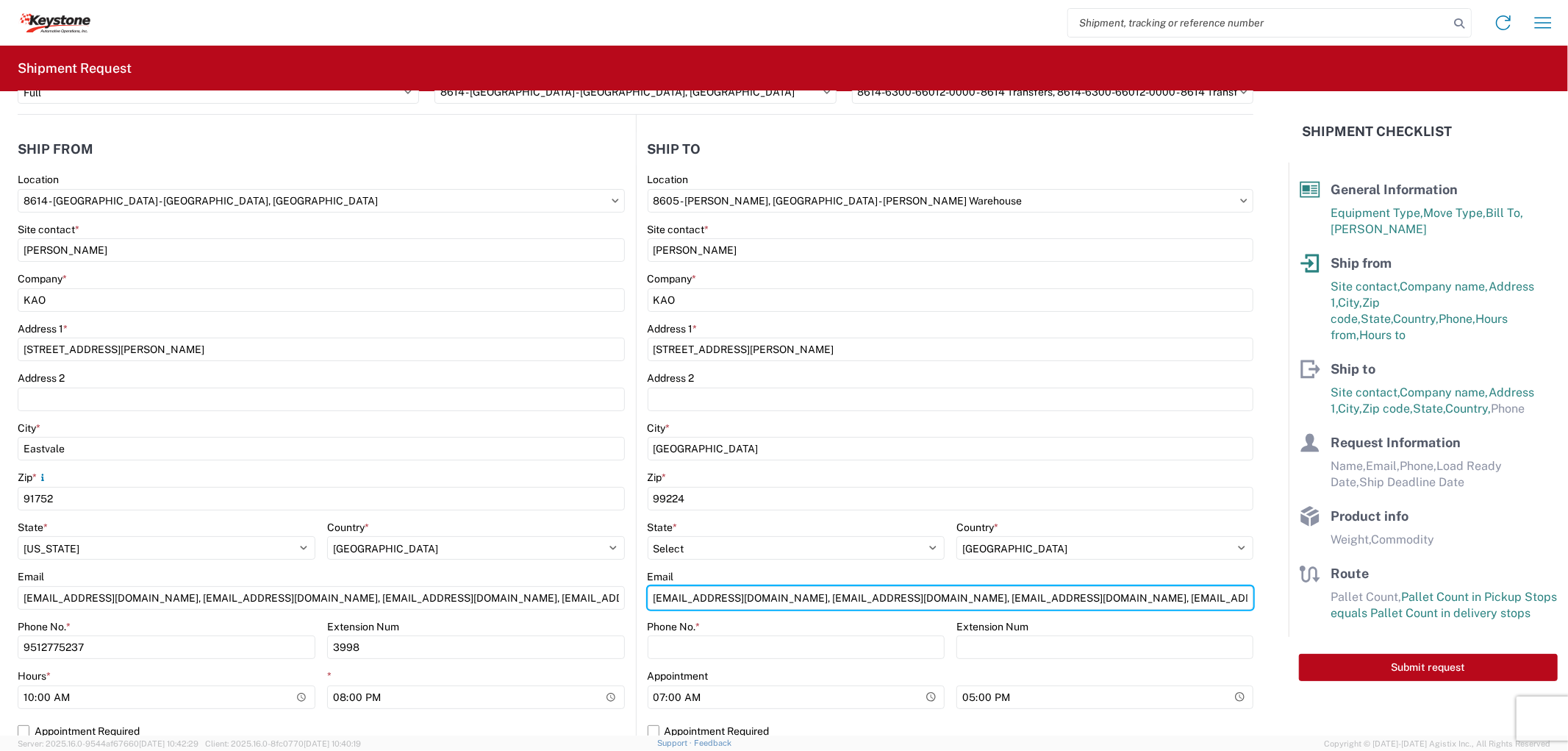
scroll to position [163, 0]
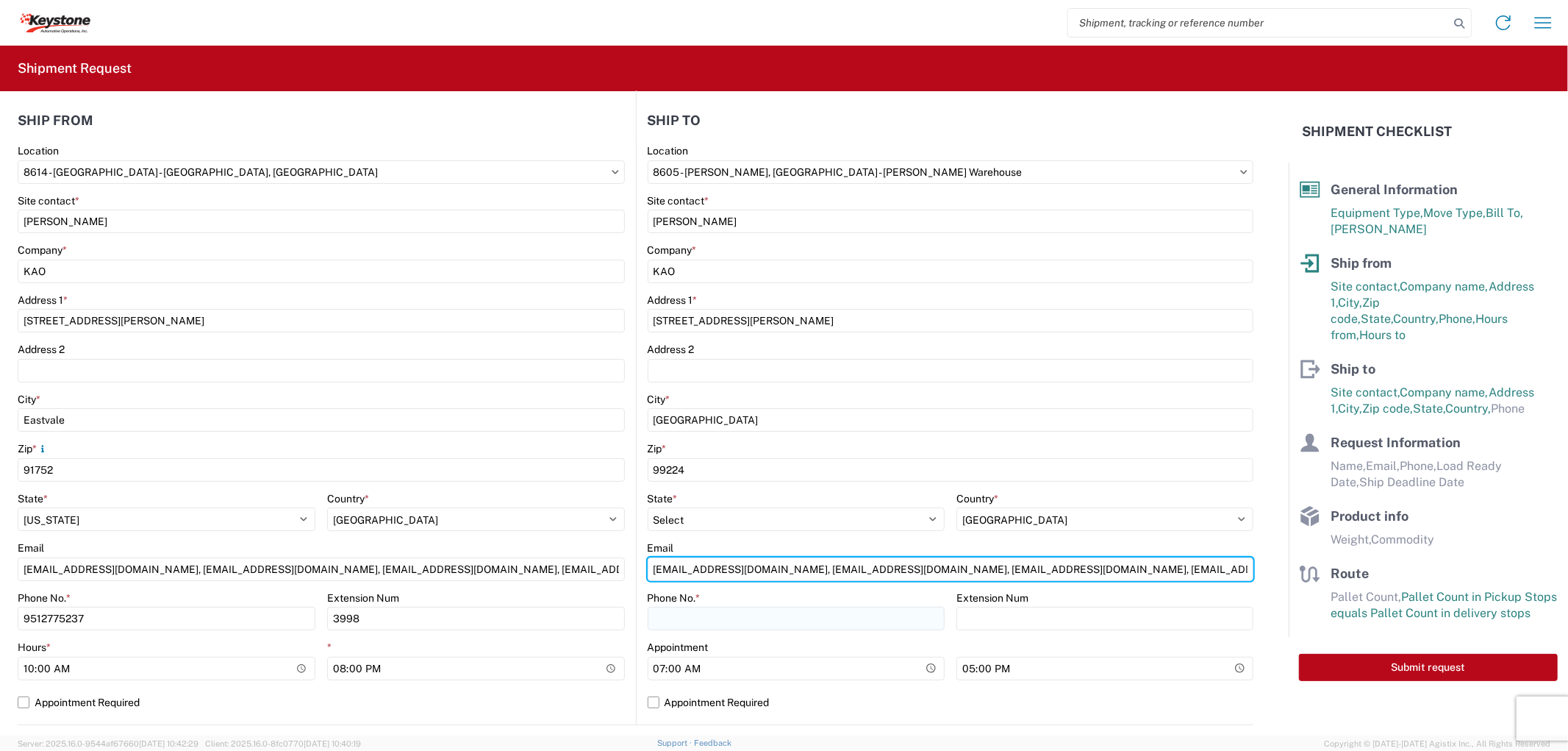
type input "asilverio@lkqcorp.com, empelletier@lkqcorp.com, jcbreyer@lkqcorp.com, kmdavis@l…"
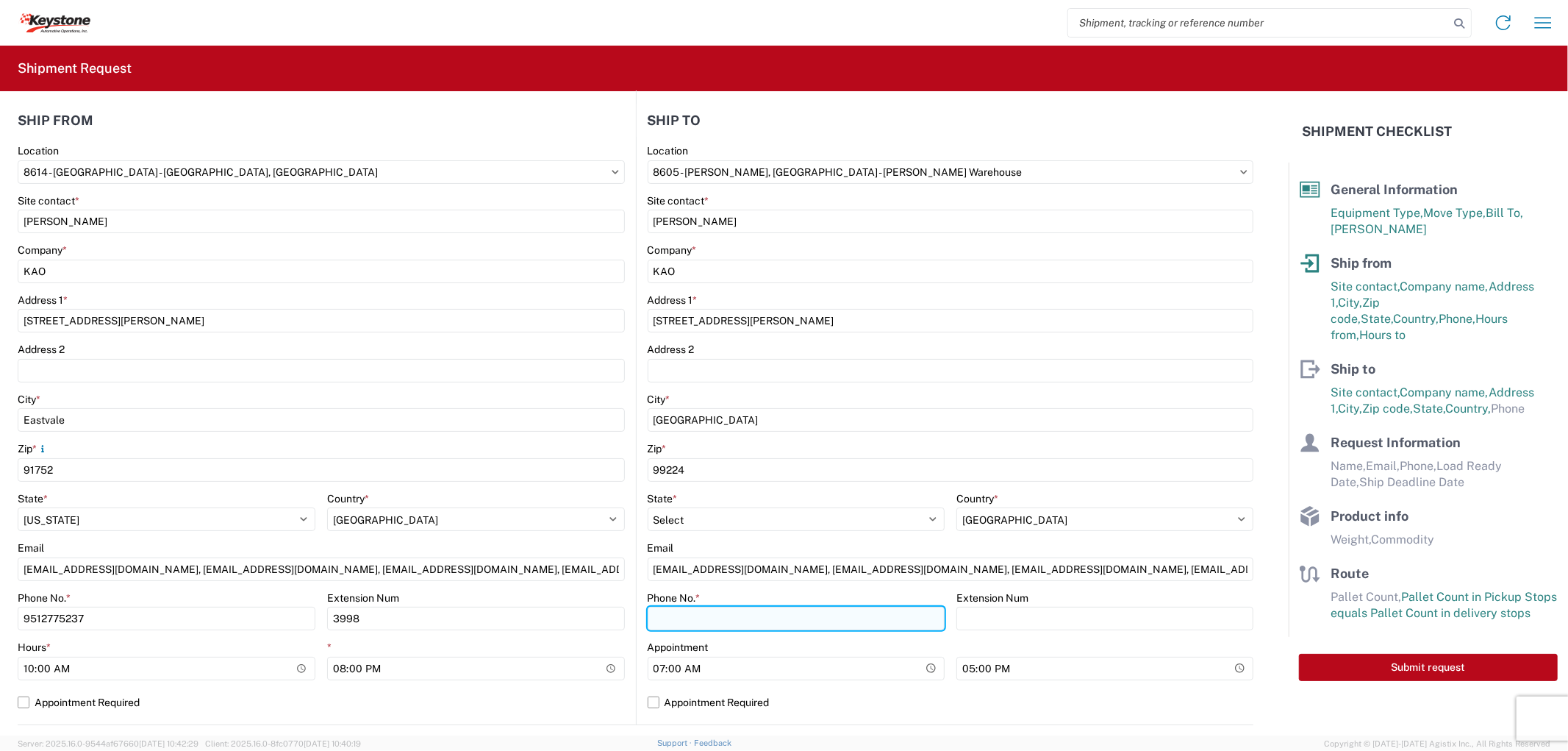
click at [716, 606] on input "Phone No. *" at bounding box center [797, 617] width 297 height 23
type input "9098559194"
click at [655, 702] on label "Appointment Required" at bounding box center [951, 702] width 606 height 23
click at [0, 0] on input "Appointment Required" at bounding box center [0, 0] width 0 height 0
select select "US"
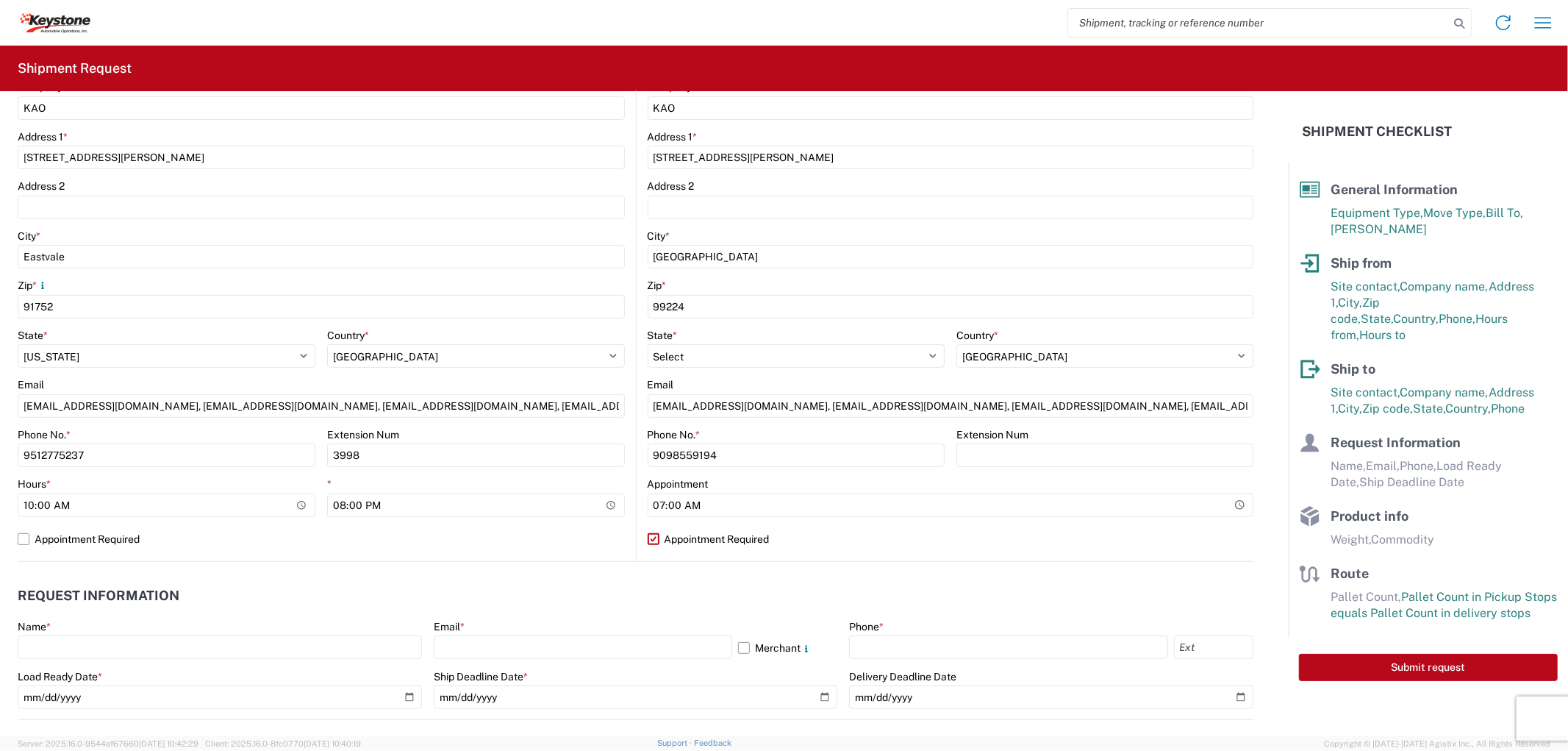
scroll to position [408, 0]
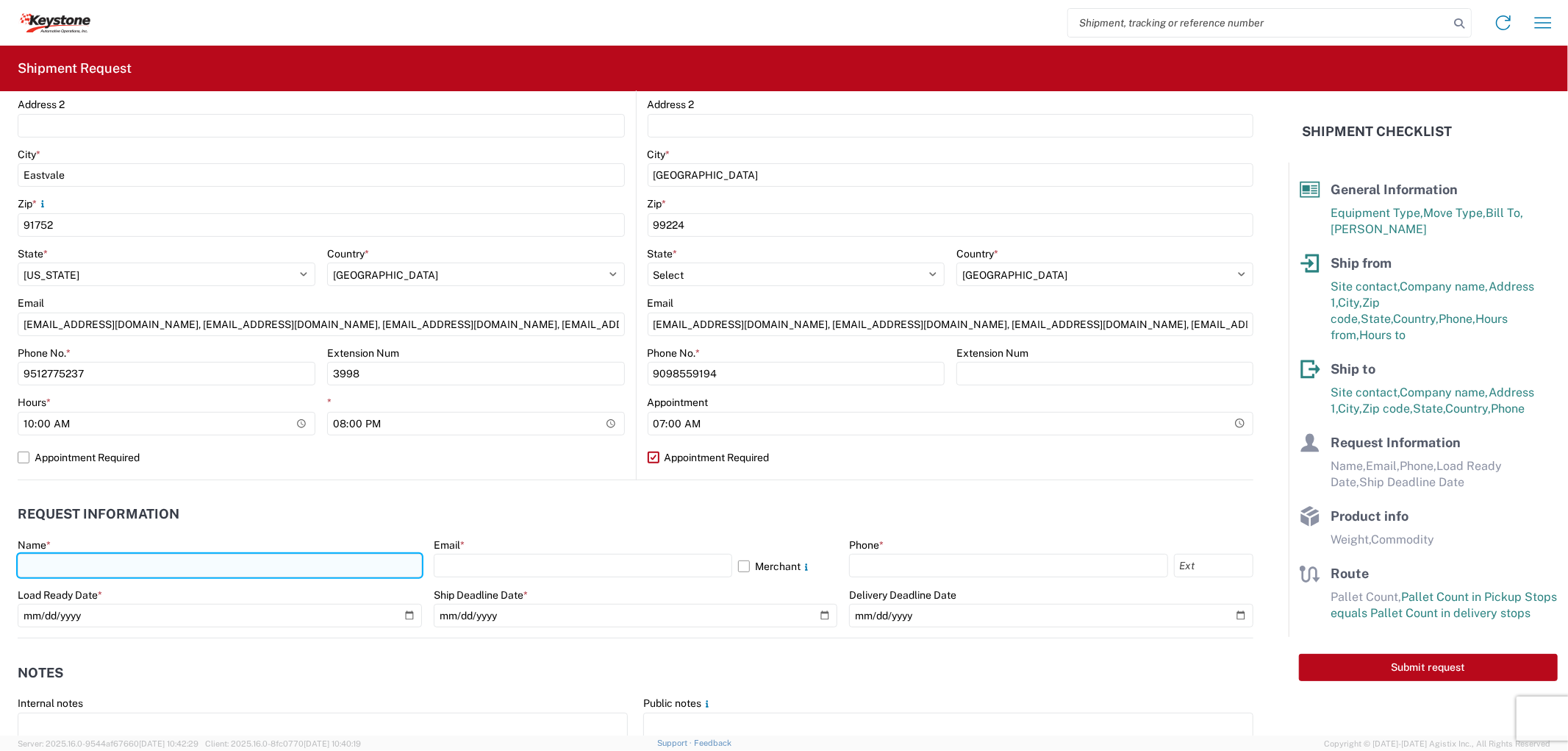
click at [200, 556] on input "text" at bounding box center [220, 564] width 405 height 23
type input "Stephen Solway"
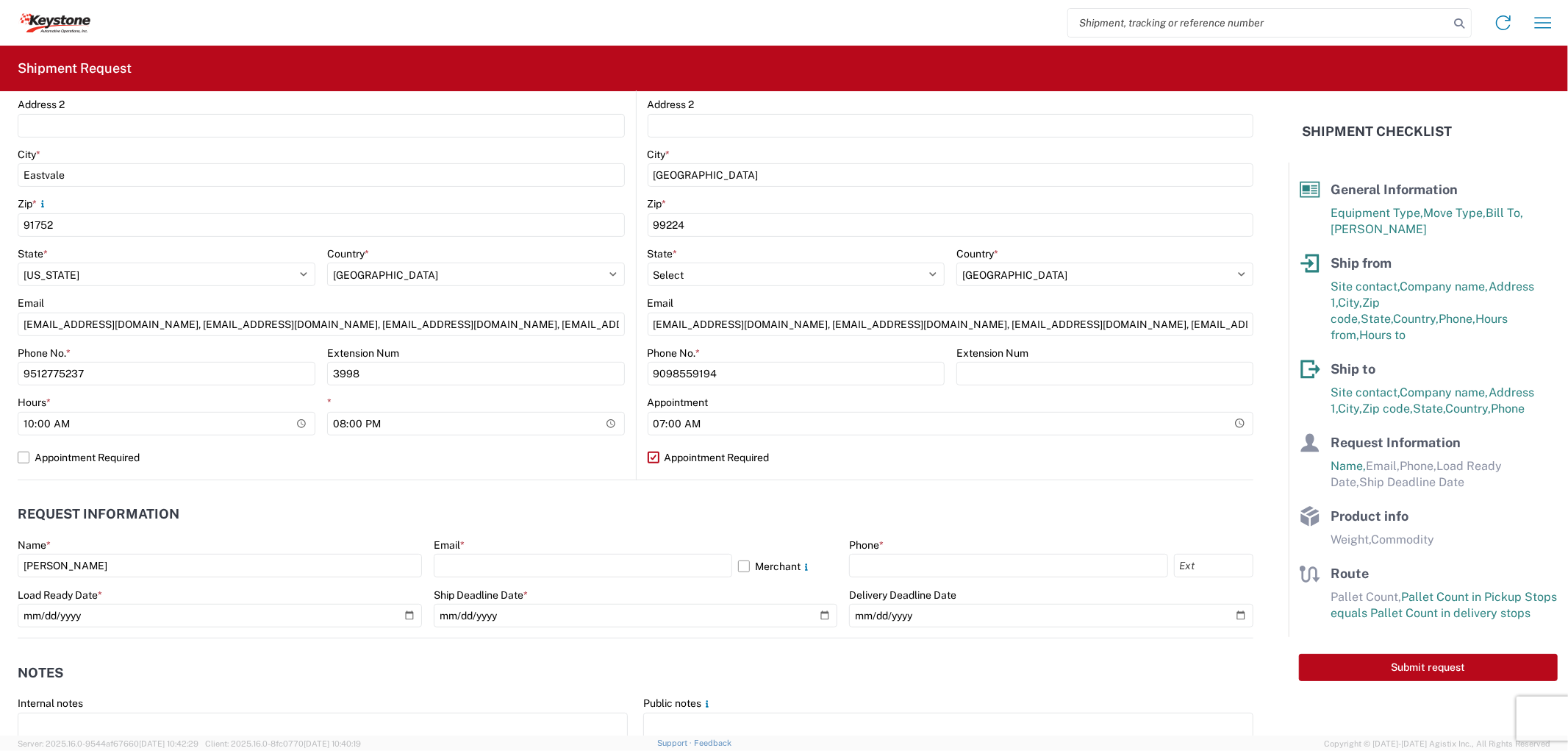
click at [464, 576] on agx-form-control-wrapper-v2 "Email * Merchant" at bounding box center [636, 563] width 405 height 50
click at [465, 567] on input "text" at bounding box center [583, 564] width 299 height 23
type input "sesolway@lkqcorp.com, axlozano@lkqcorp.com, jasimon@lkqcorp.com, axmillanhernan…"
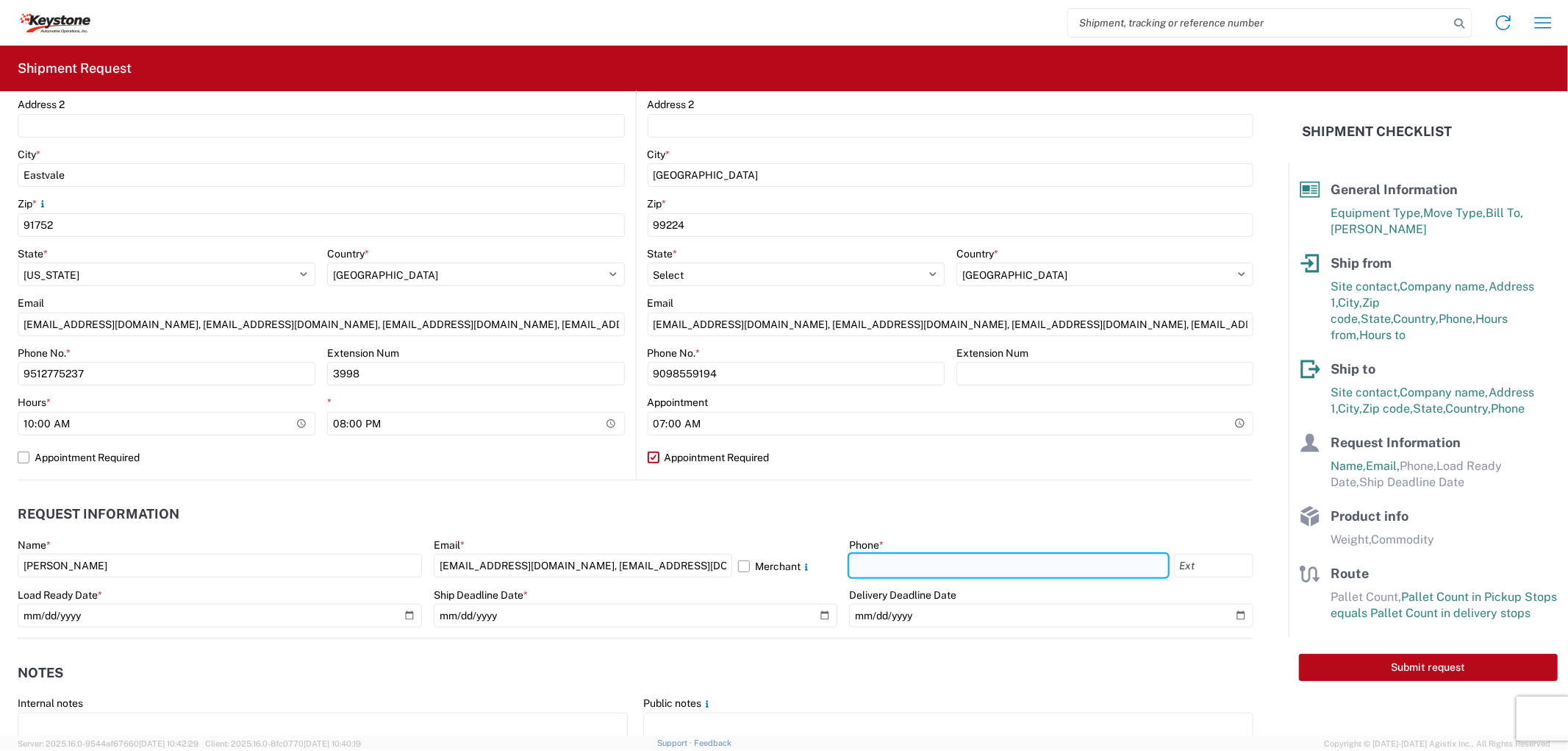
click at [896, 564] on input "text" at bounding box center [1008, 564] width 318 height 23
type input "9512775237"
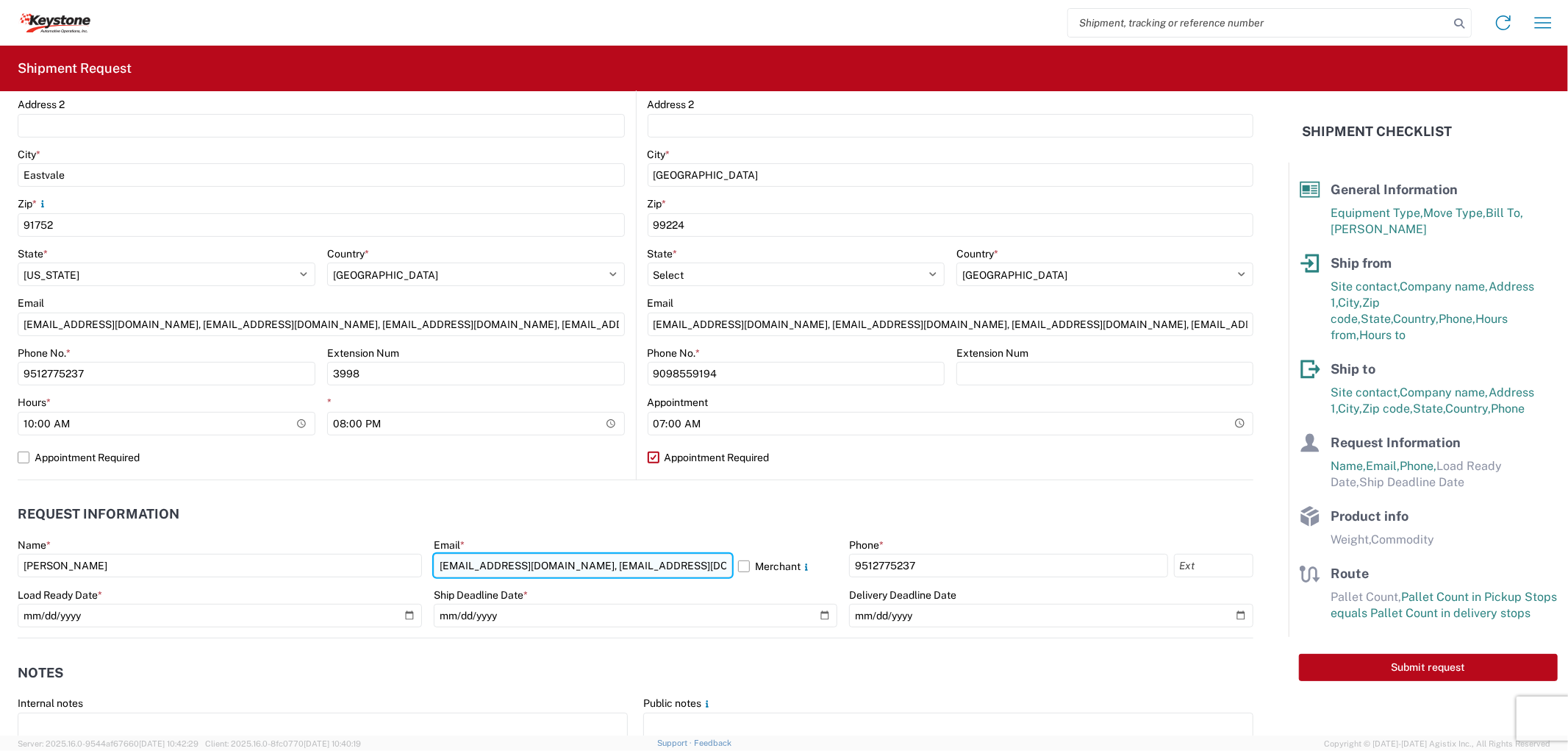
click at [697, 560] on input "sesolway@lkqcorp.com, axlozano@lkqcorp.com, jasimon@lkqcorp.com, axmillanhernan…" at bounding box center [583, 564] width 299 height 23
click at [547, 567] on input "sesolway@lkqcorp.com, axlozano@lkqcorp.com, jasimon@lkqcorp.com, axmillanhernan…" at bounding box center [583, 564] width 299 height 23
type input "sesolway@lkqcorp.com"
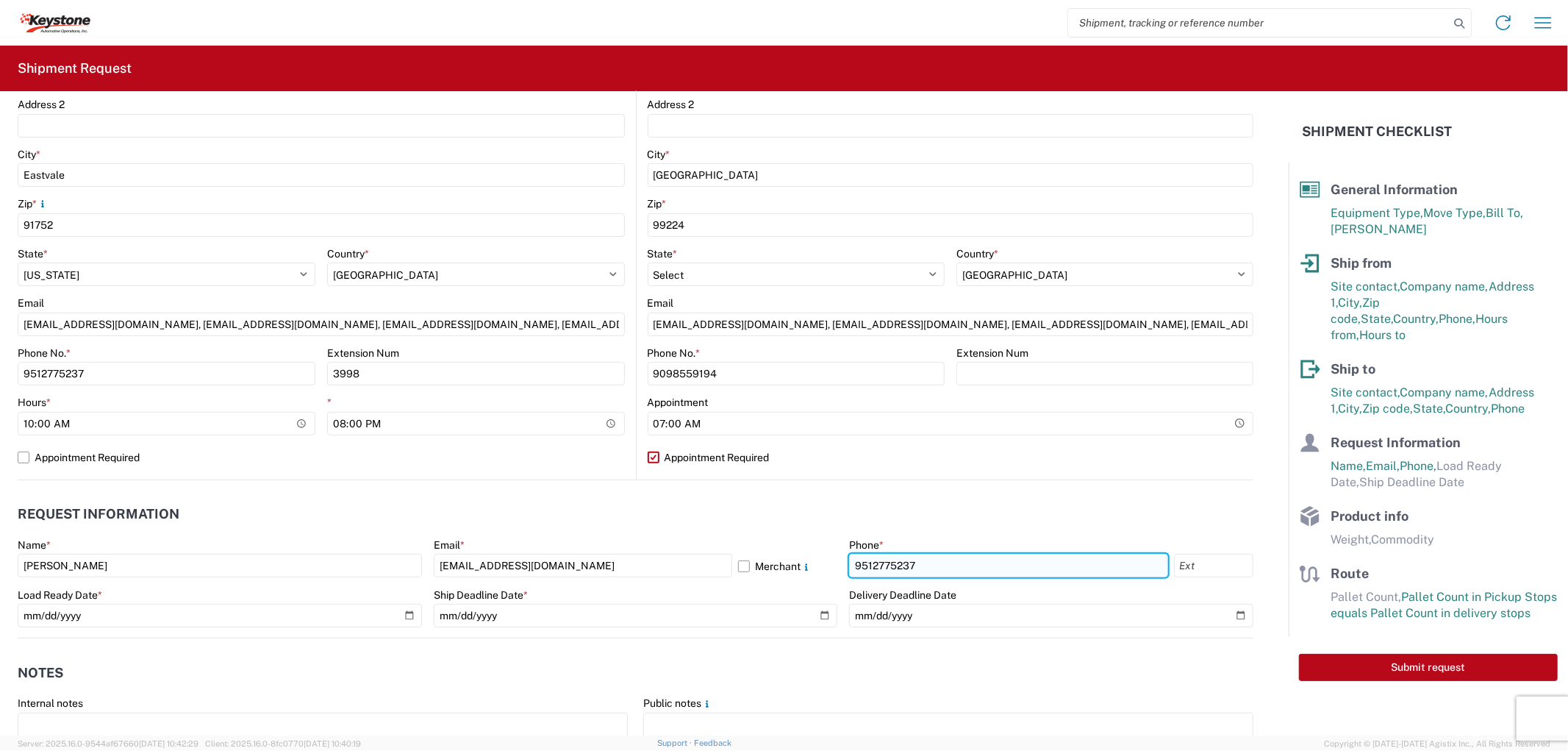
click at [983, 567] on input "9512775237" at bounding box center [1008, 564] width 318 height 23
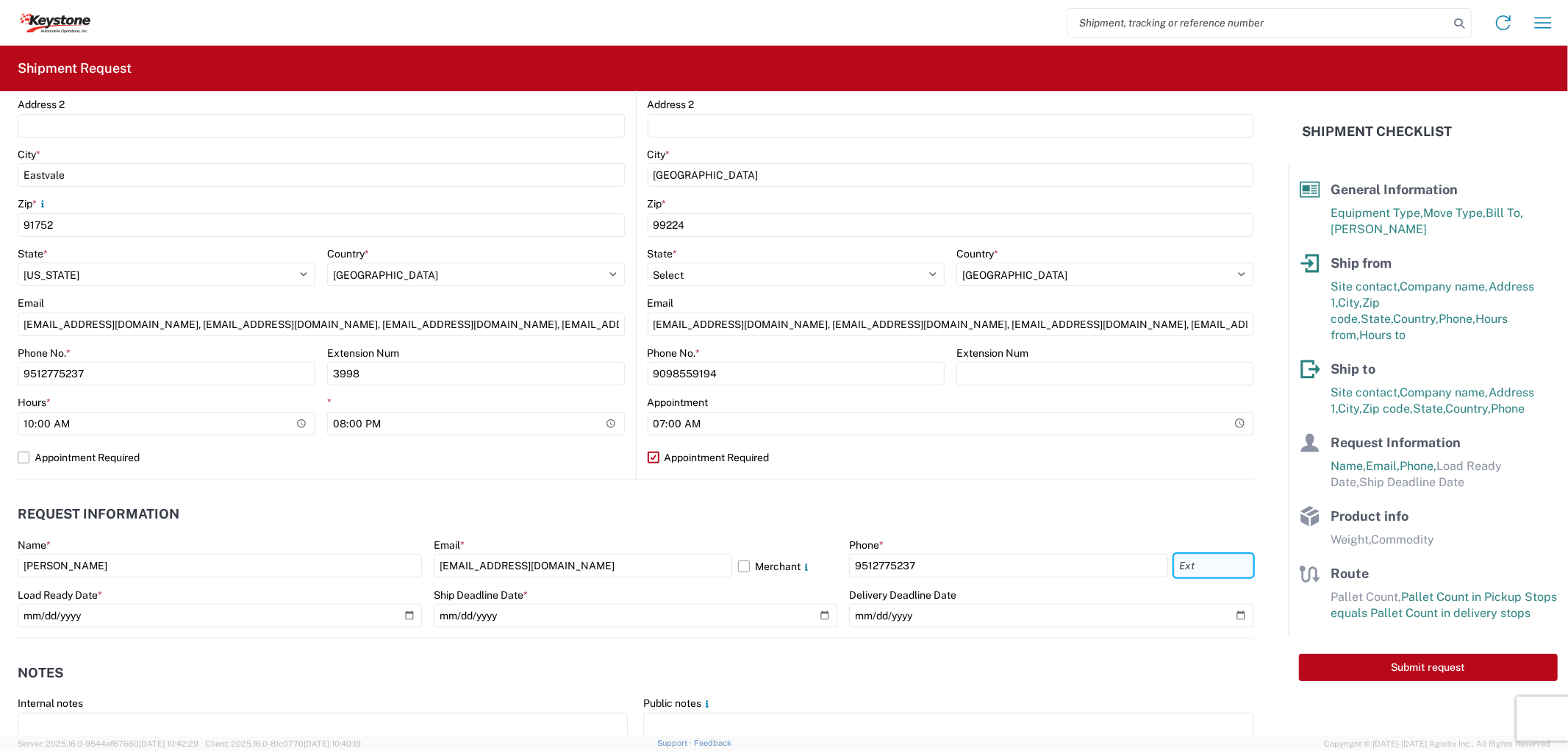
click at [1193, 570] on input "text" at bounding box center [1214, 564] width 80 height 23
type input "3998"
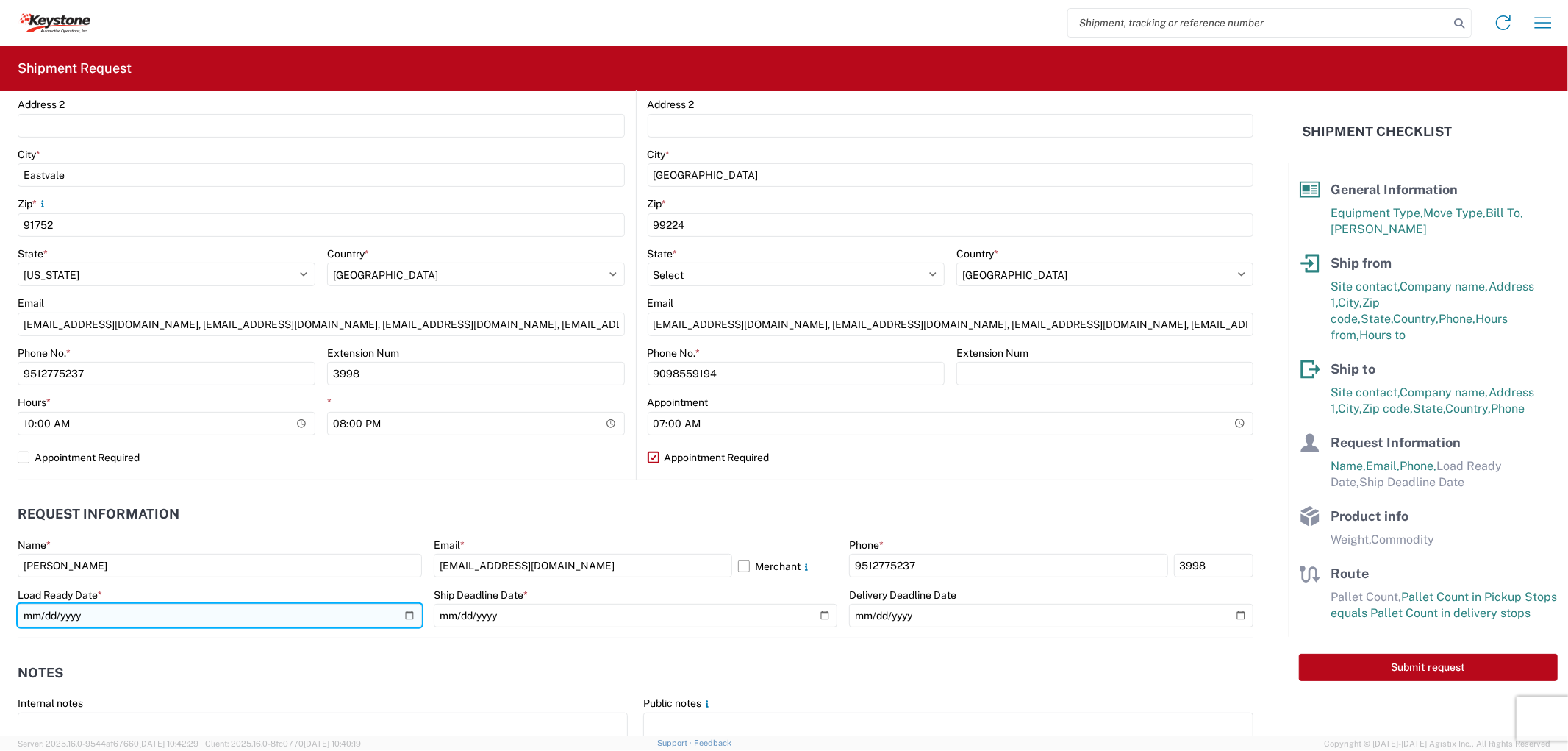
click at [104, 620] on input "date" at bounding box center [220, 615] width 405 height 23
click at [401, 616] on input "date" at bounding box center [220, 615] width 405 height 23
type input "2025-08-12"
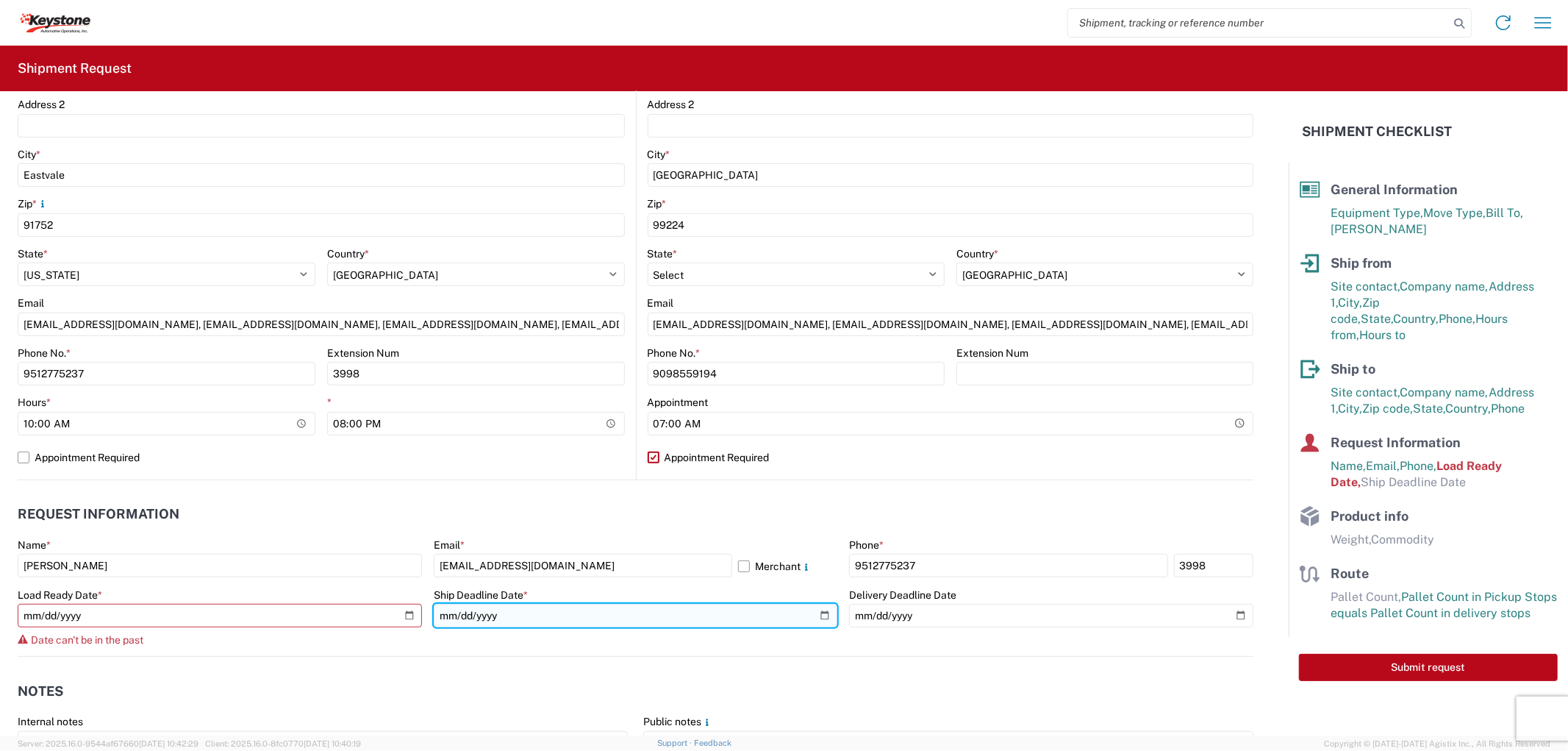
click at [818, 620] on input "date" at bounding box center [636, 615] width 405 height 23
type input "2025-08-13"
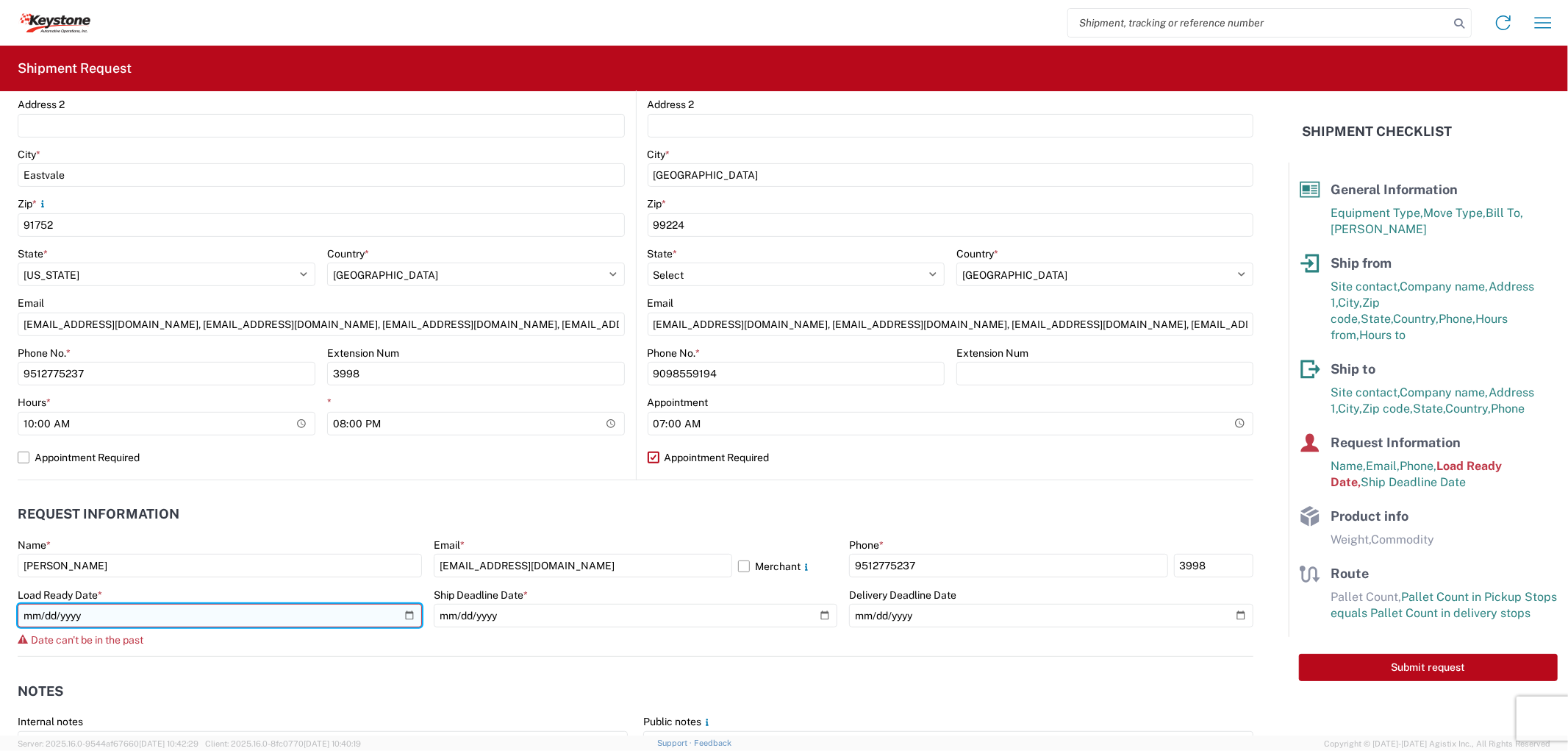
click at [405, 614] on input "2025-08-12" at bounding box center [220, 615] width 405 height 23
type input "2025-08-13"
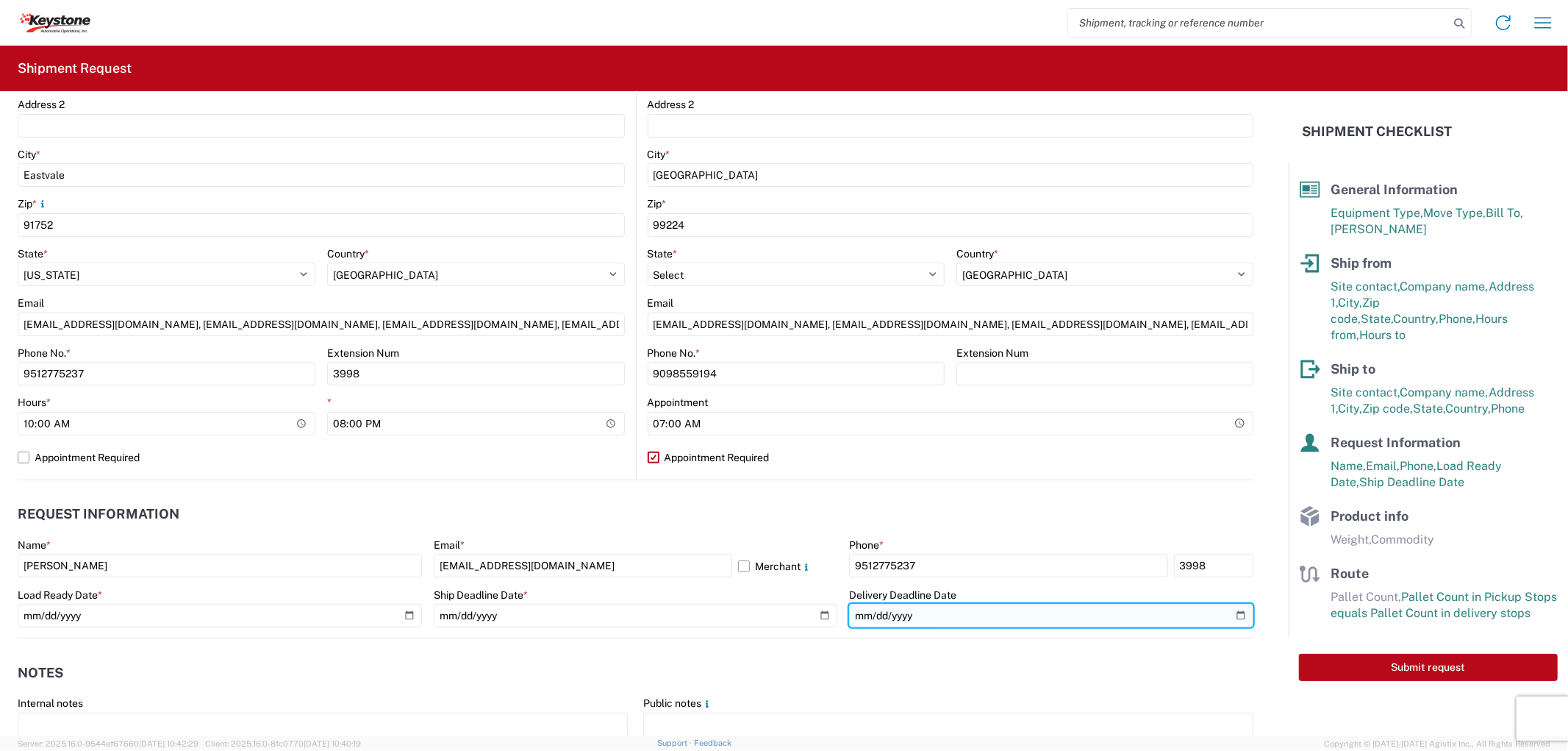
click at [1226, 620] on input "date" at bounding box center [1052, 615] width 405 height 23
type input "2025-08-15"
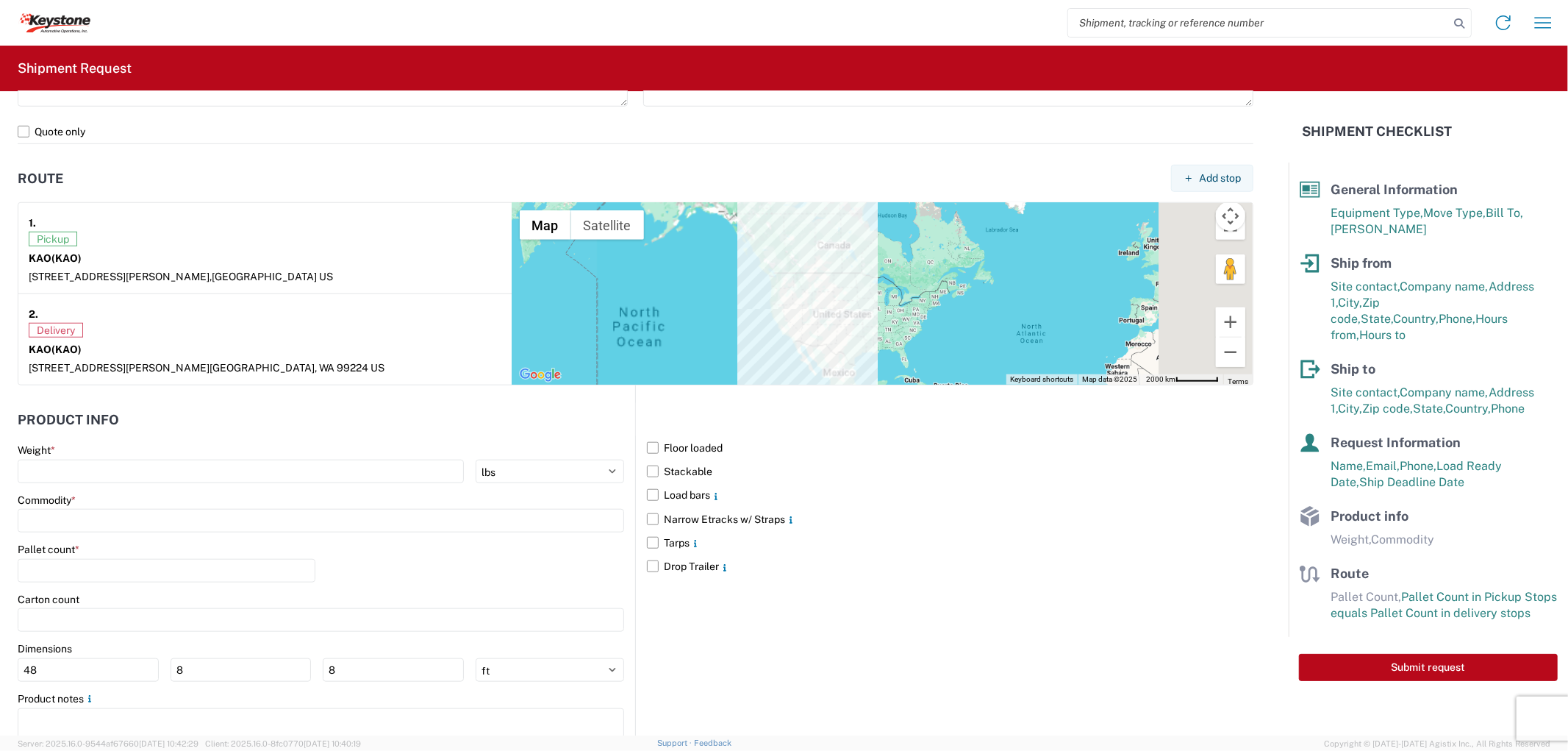
scroll to position [1061, 0]
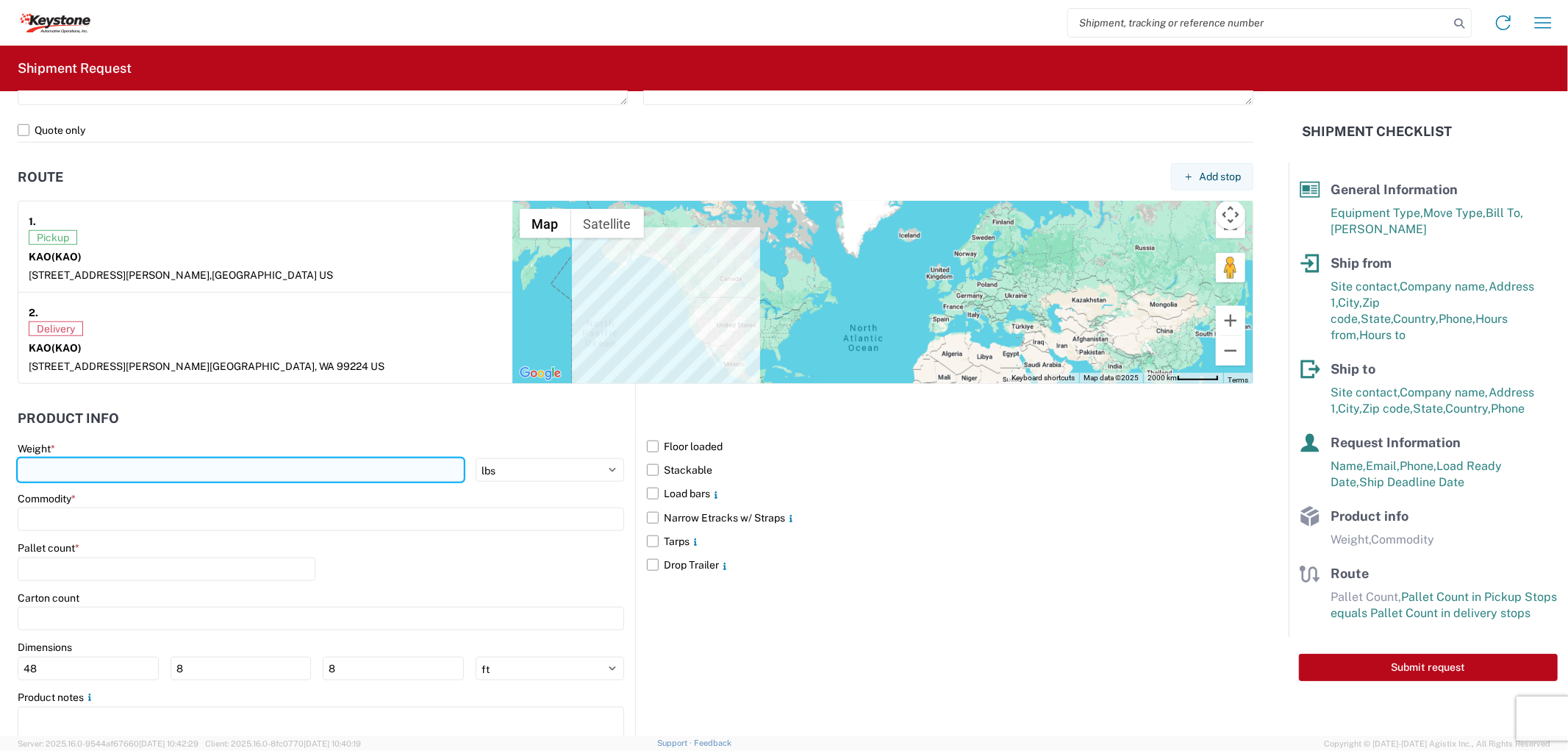
click at [379, 476] on input "number" at bounding box center [240, 469] width 447 height 23
type input "25000"
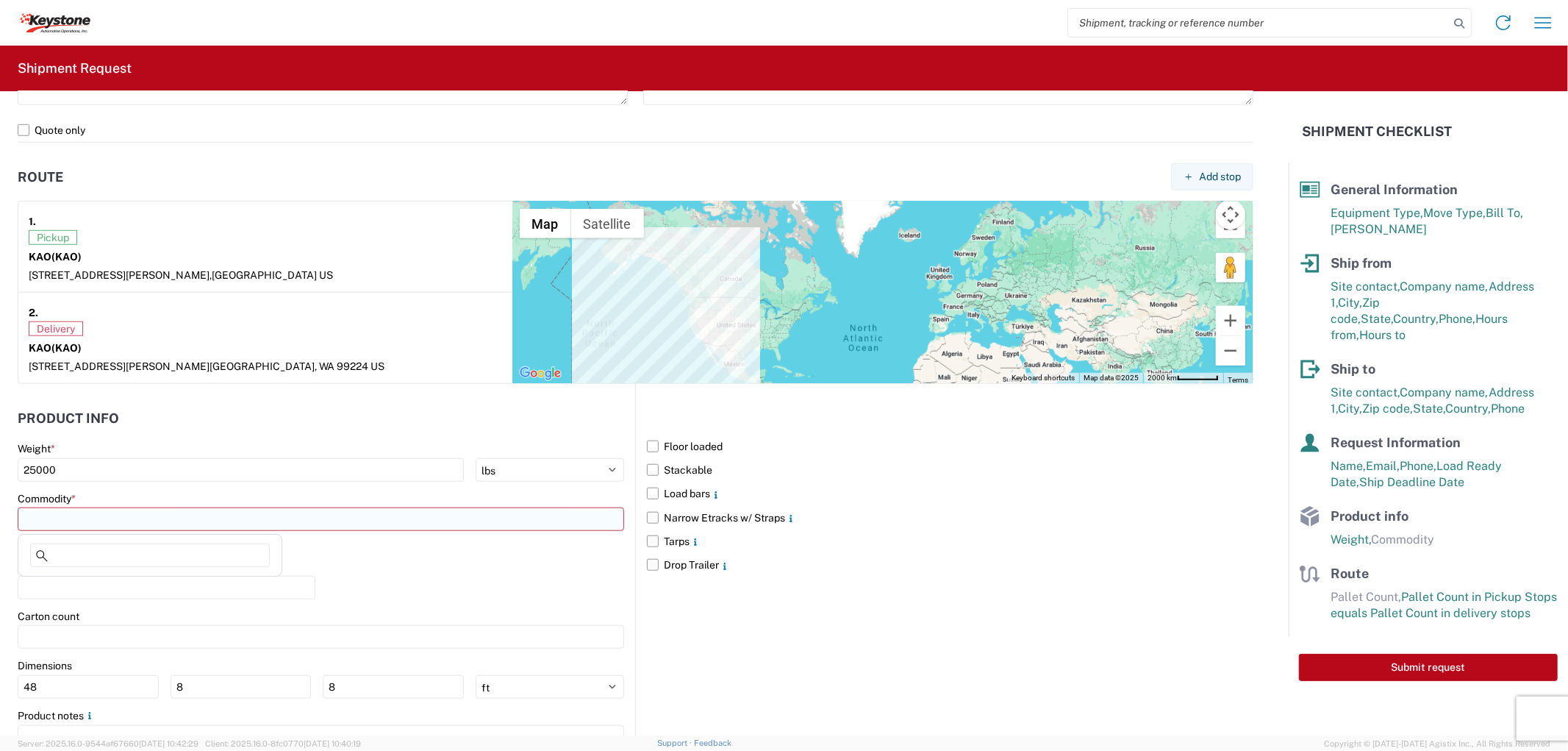
click at [71, 529] on input at bounding box center [320, 518] width 606 height 23
click at [82, 577] on input "number" at bounding box center [166, 587] width 298 height 23
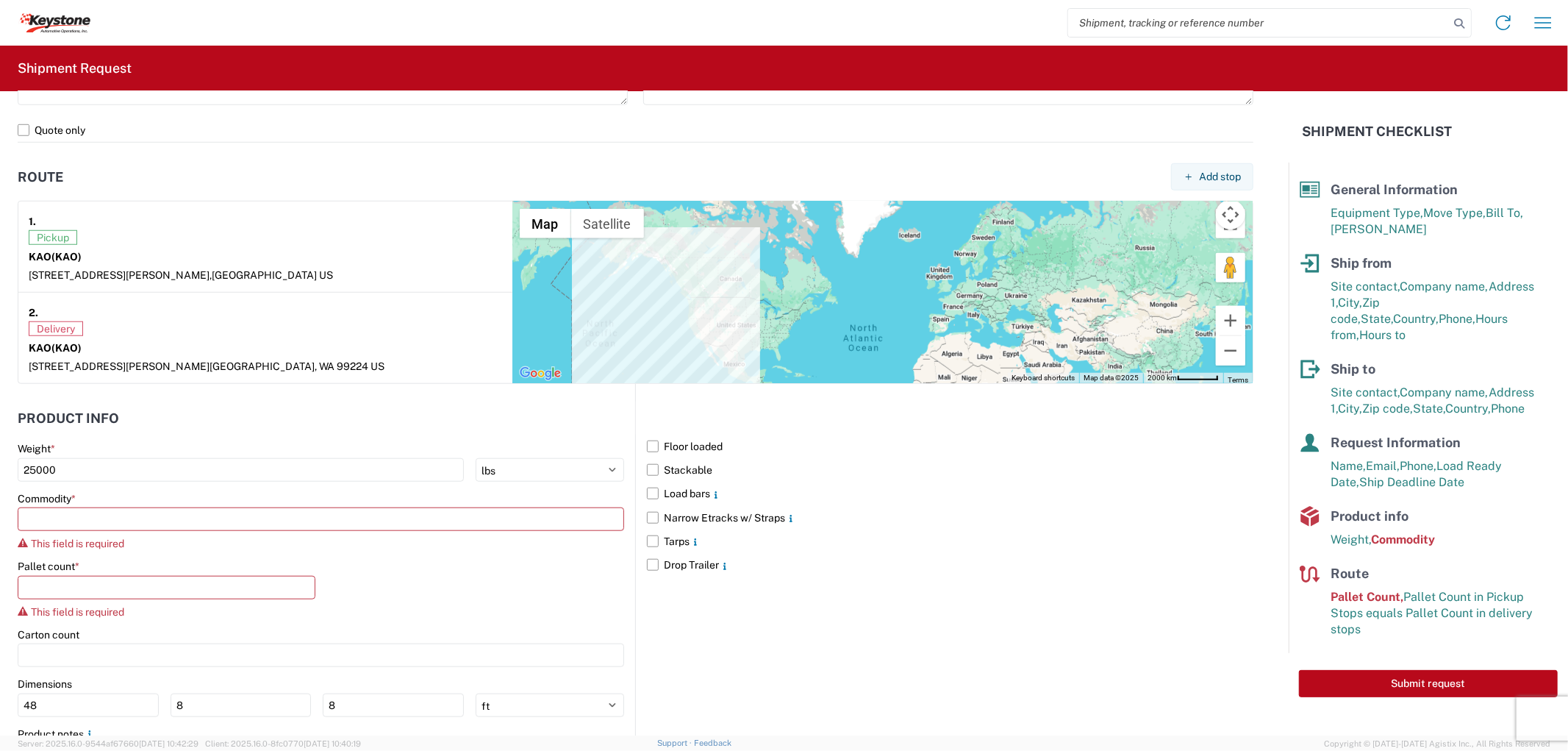
click at [386, 582] on div "Pallet count * This field is required" at bounding box center [320, 594] width 606 height 69
click at [90, 523] on input at bounding box center [320, 518] width 606 height 23
drag, startPoint x: 86, startPoint y: 546, endPoint x: 86, endPoint y: 554, distance: 8.0
click at [86, 547] on input at bounding box center [149, 554] width 240 height 23
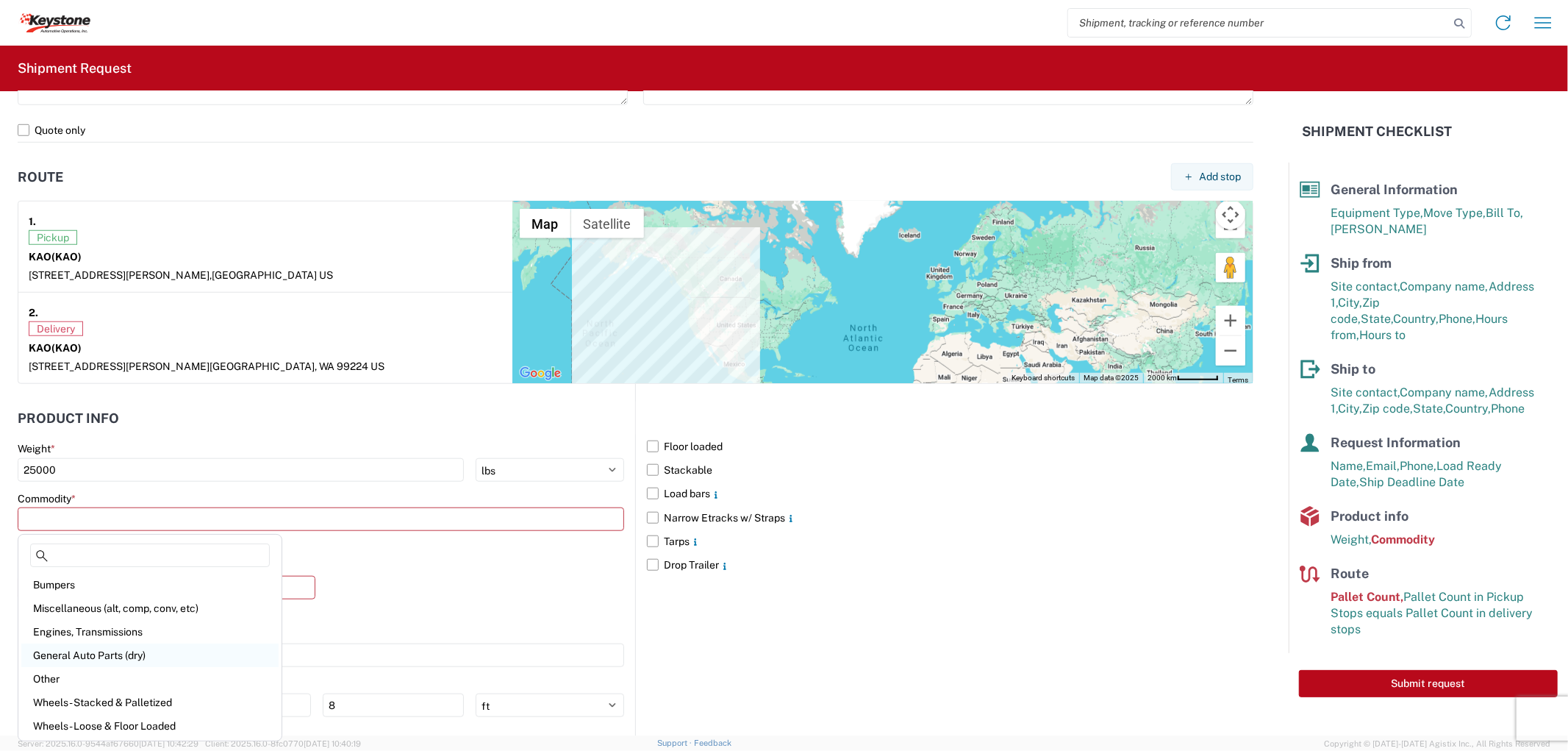
click at [75, 650] on div "General Auto Parts (dry)" at bounding box center [149, 654] width 257 height 23
type input "General Auto Parts (dry)"
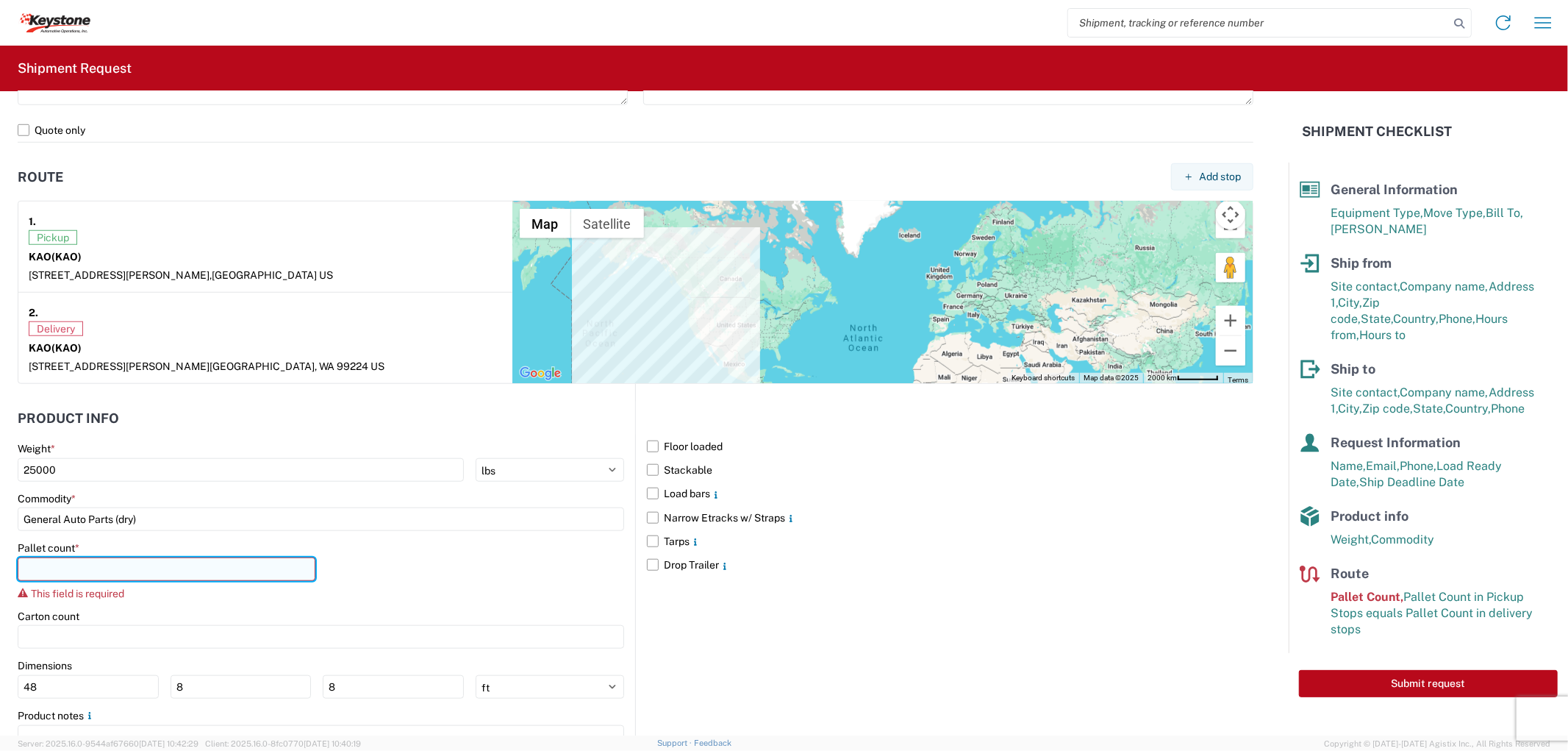
click at [99, 561] on input "number" at bounding box center [166, 568] width 298 height 23
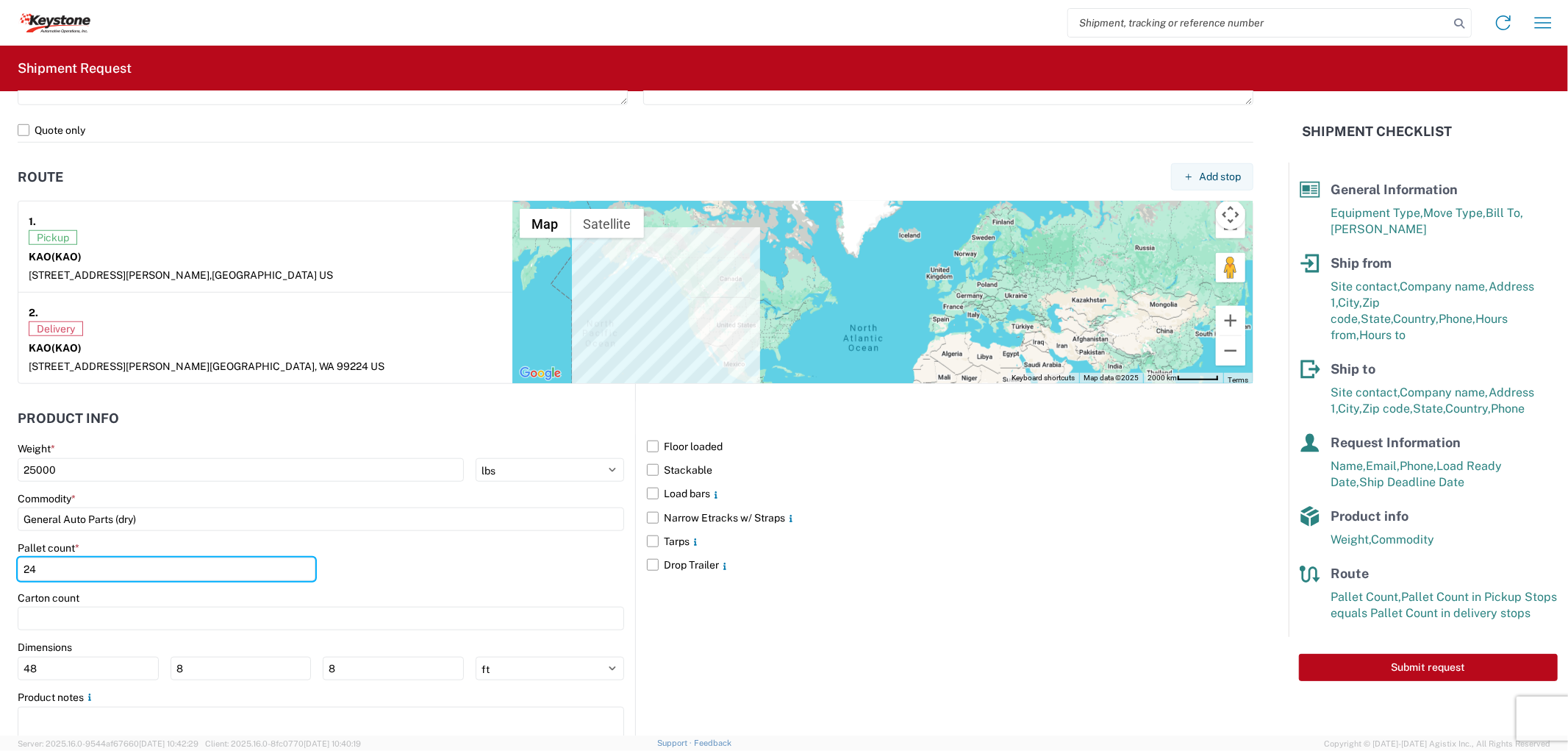
type input "24"
click at [378, 585] on div "Pallet count * 24" at bounding box center [320, 566] width 606 height 50
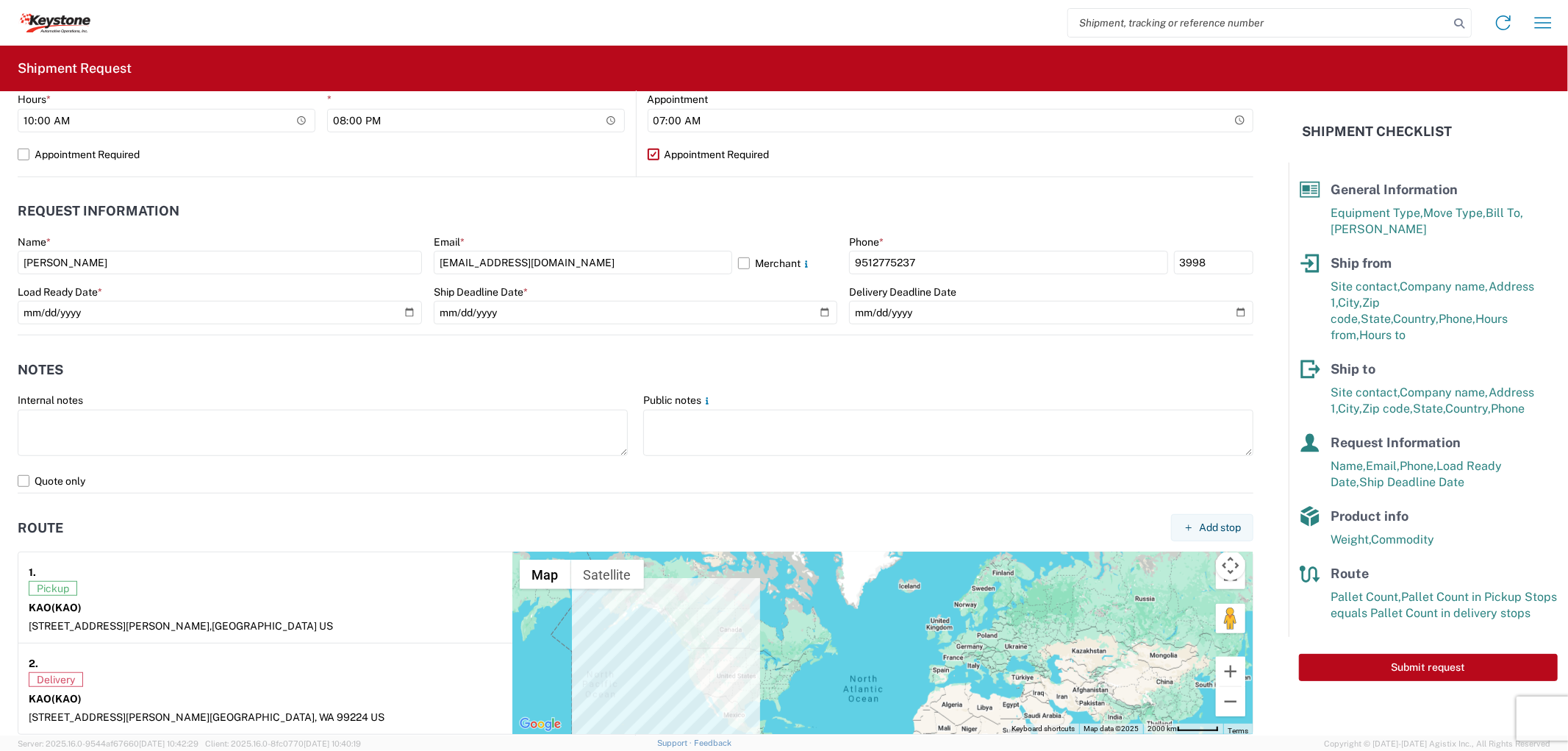
scroll to position [1120, 0]
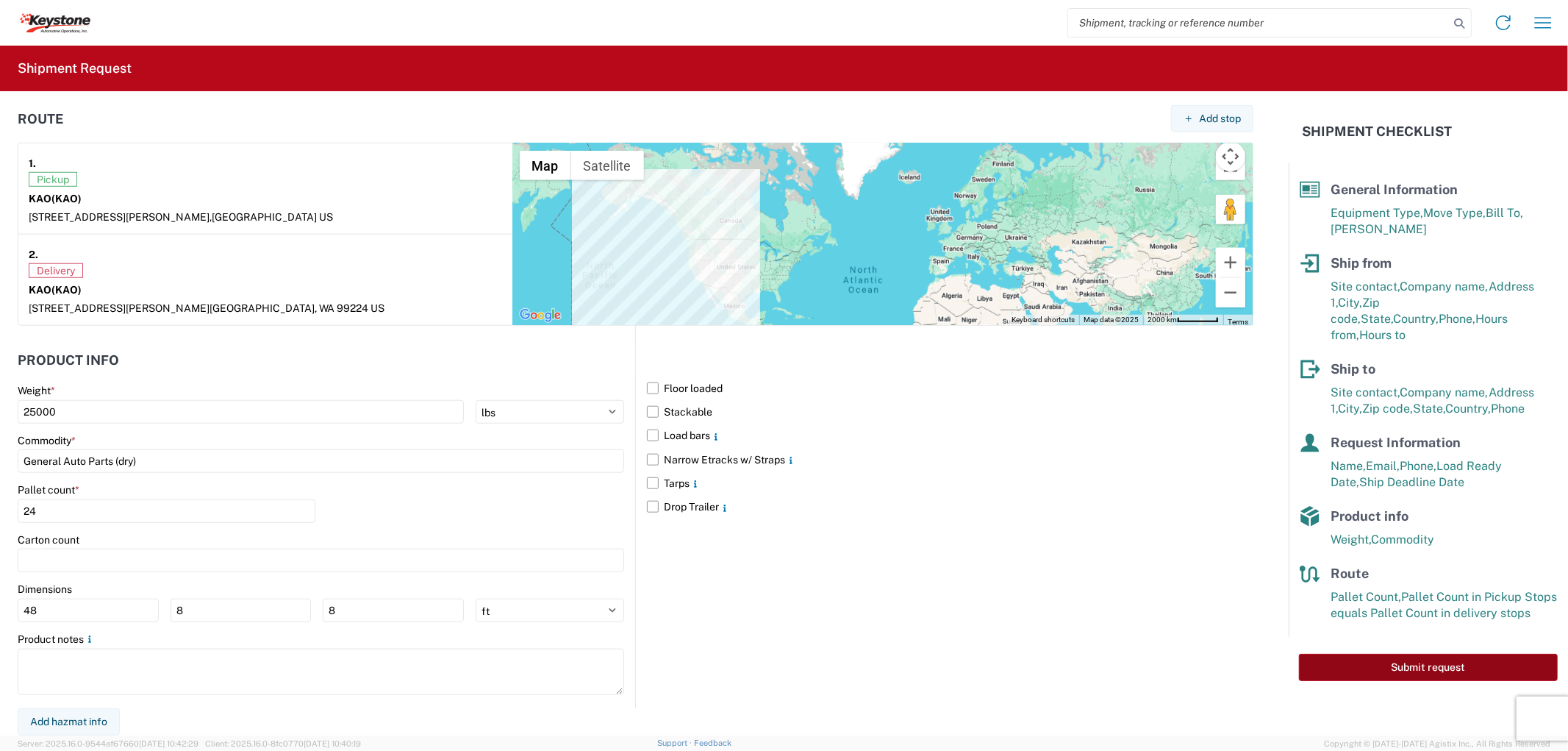
click at [1423, 654] on button "Submit request" at bounding box center [1428, 667] width 259 height 27
select select "US"
